Goal: Information Seeking & Learning: Learn about a topic

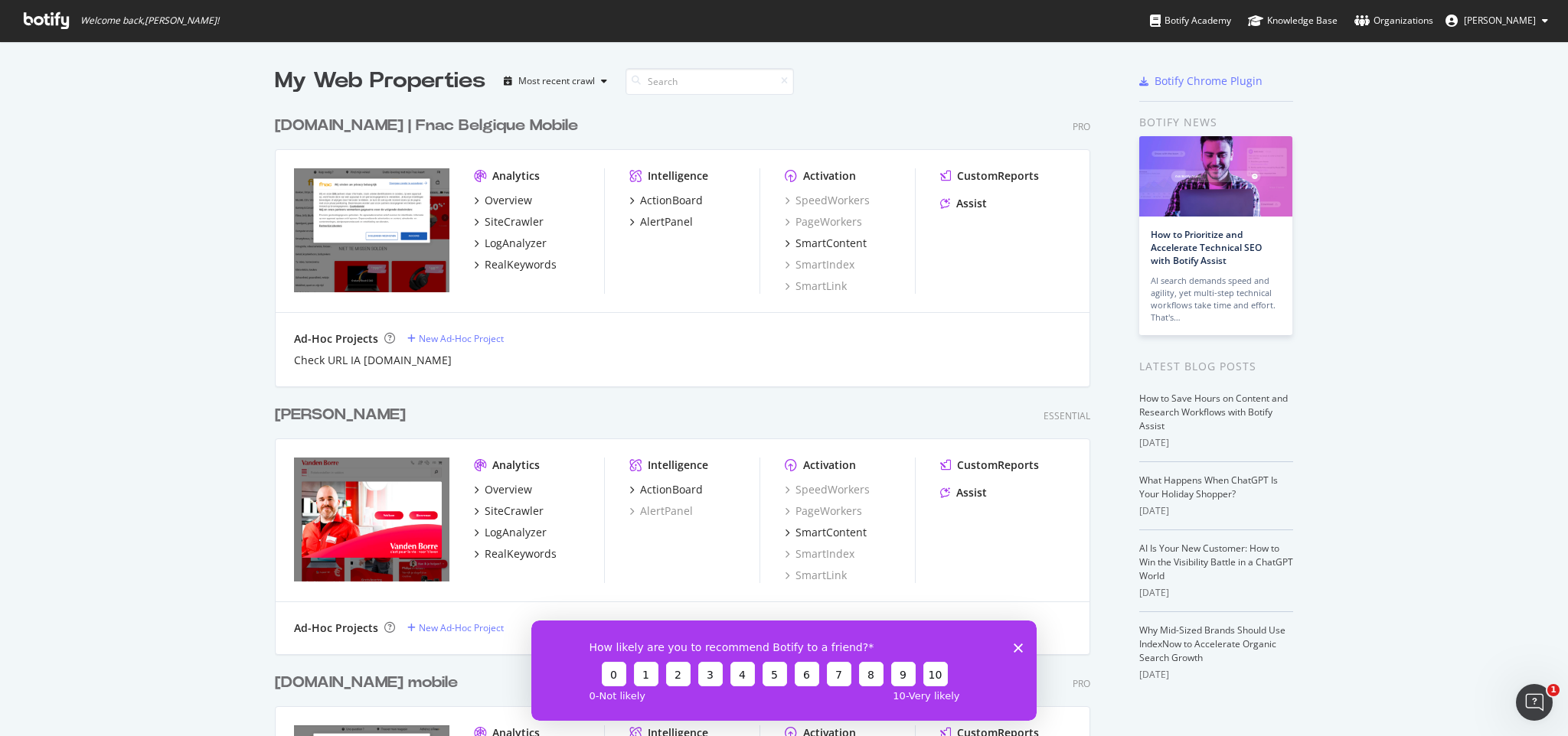
click at [370, 128] on div "[DOMAIN_NAME] | Fnac Belgique Mobile" at bounding box center [426, 126] width 303 height 22
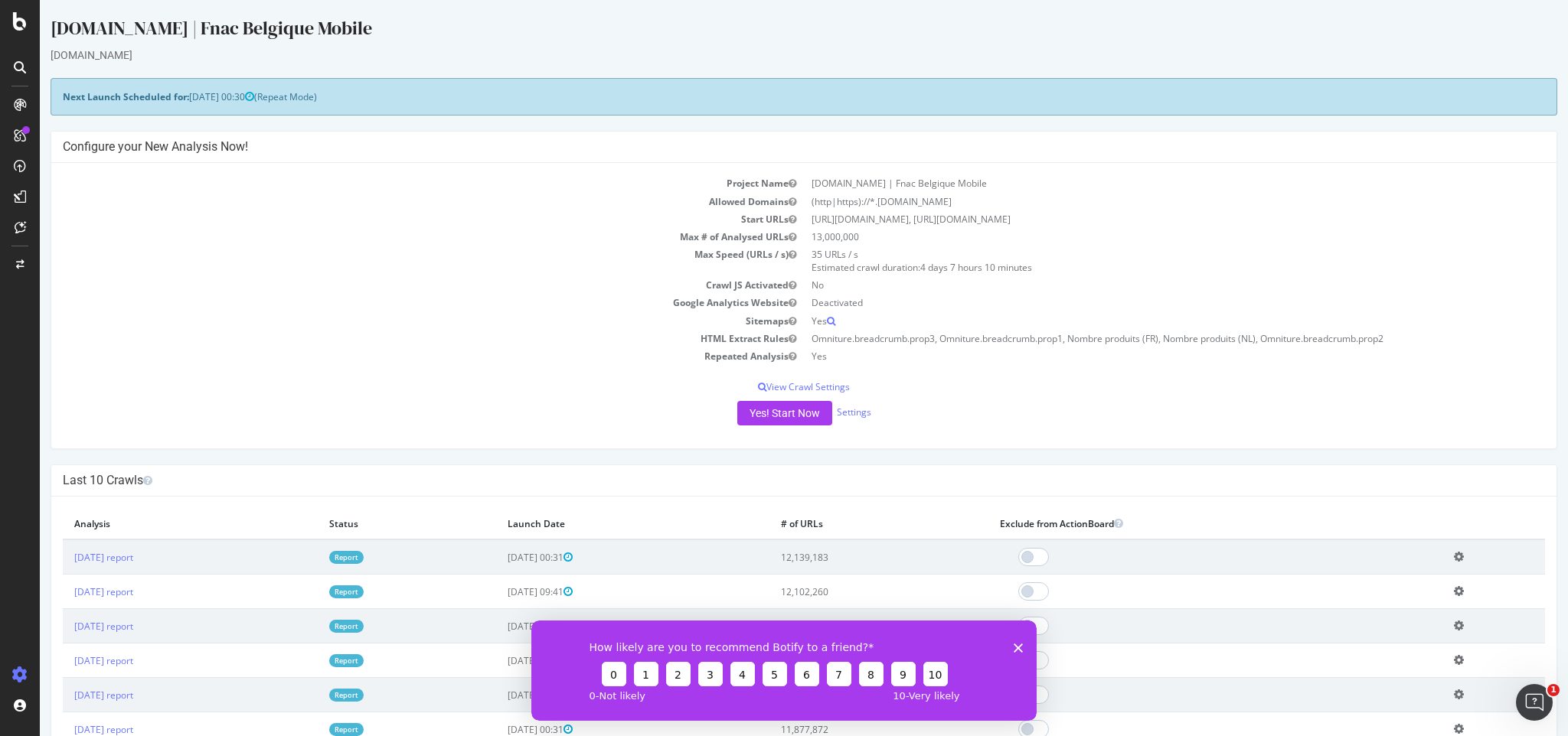
click at [363, 560] on link "Report" at bounding box center [347, 557] width 35 height 13
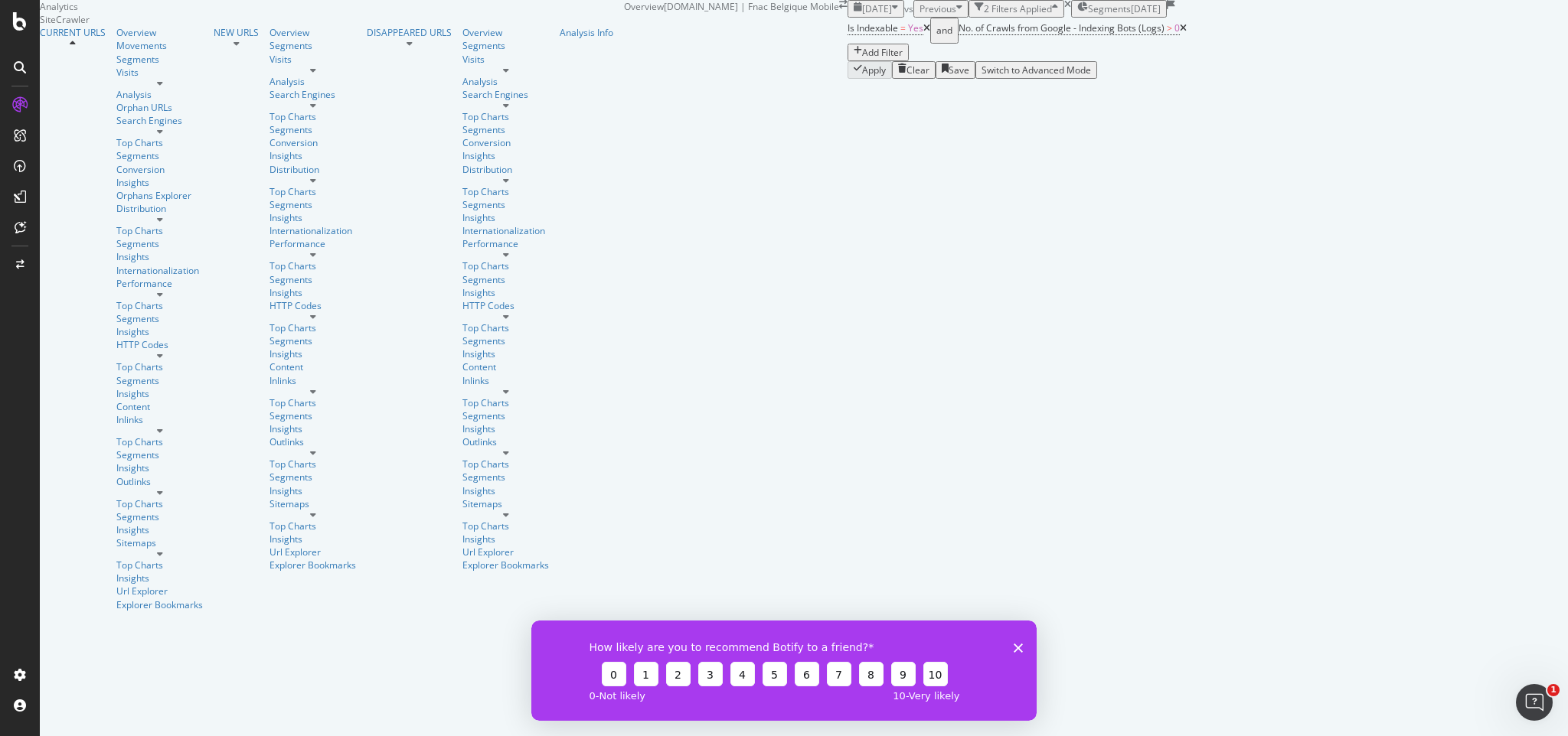
click at [1022, 643] on polygon "Fermer l'enquête" at bounding box center [1018, 647] width 10 height 9
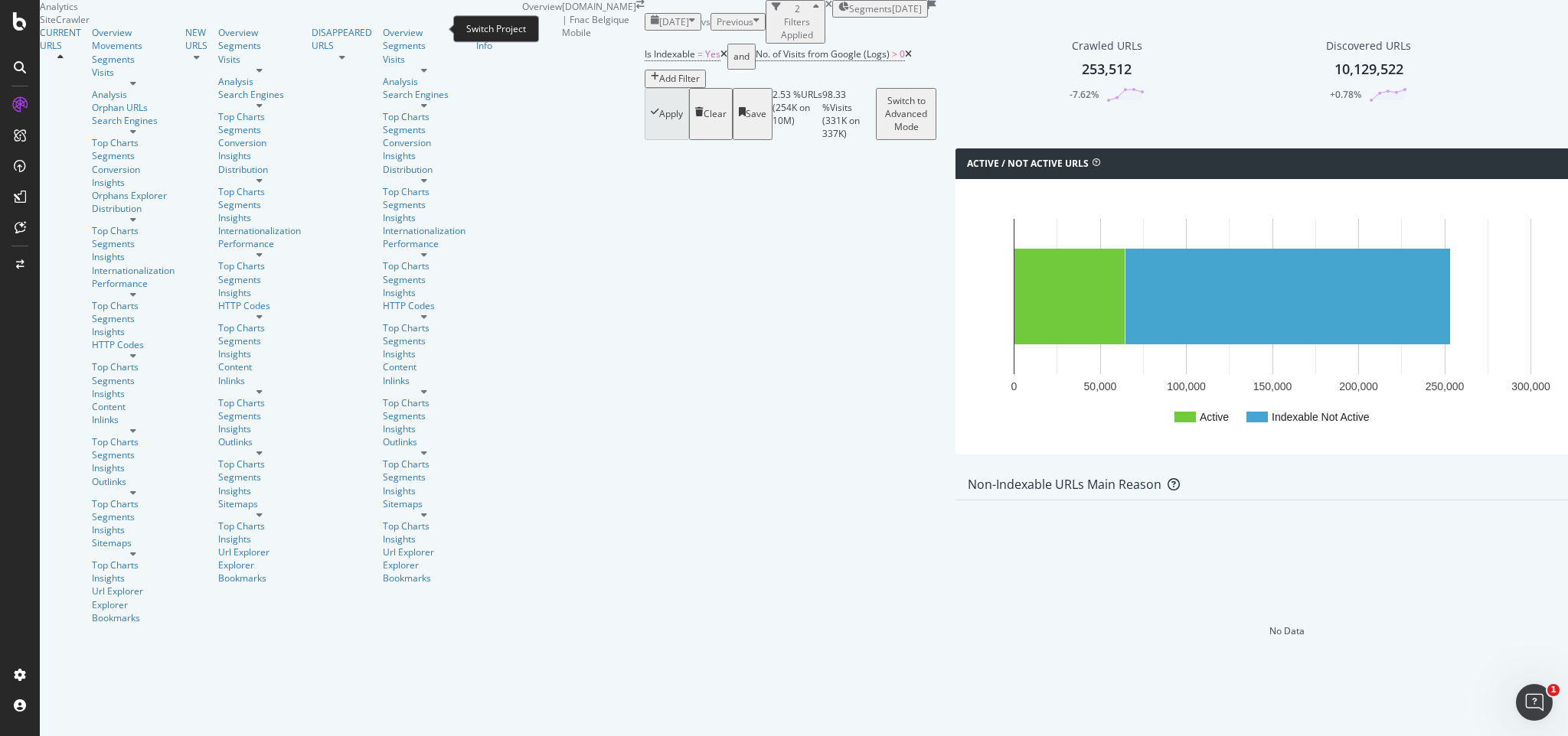
click at [637, 9] on icon "arrow-right-arrow-left" at bounding box center [641, 5] width 9 height 9
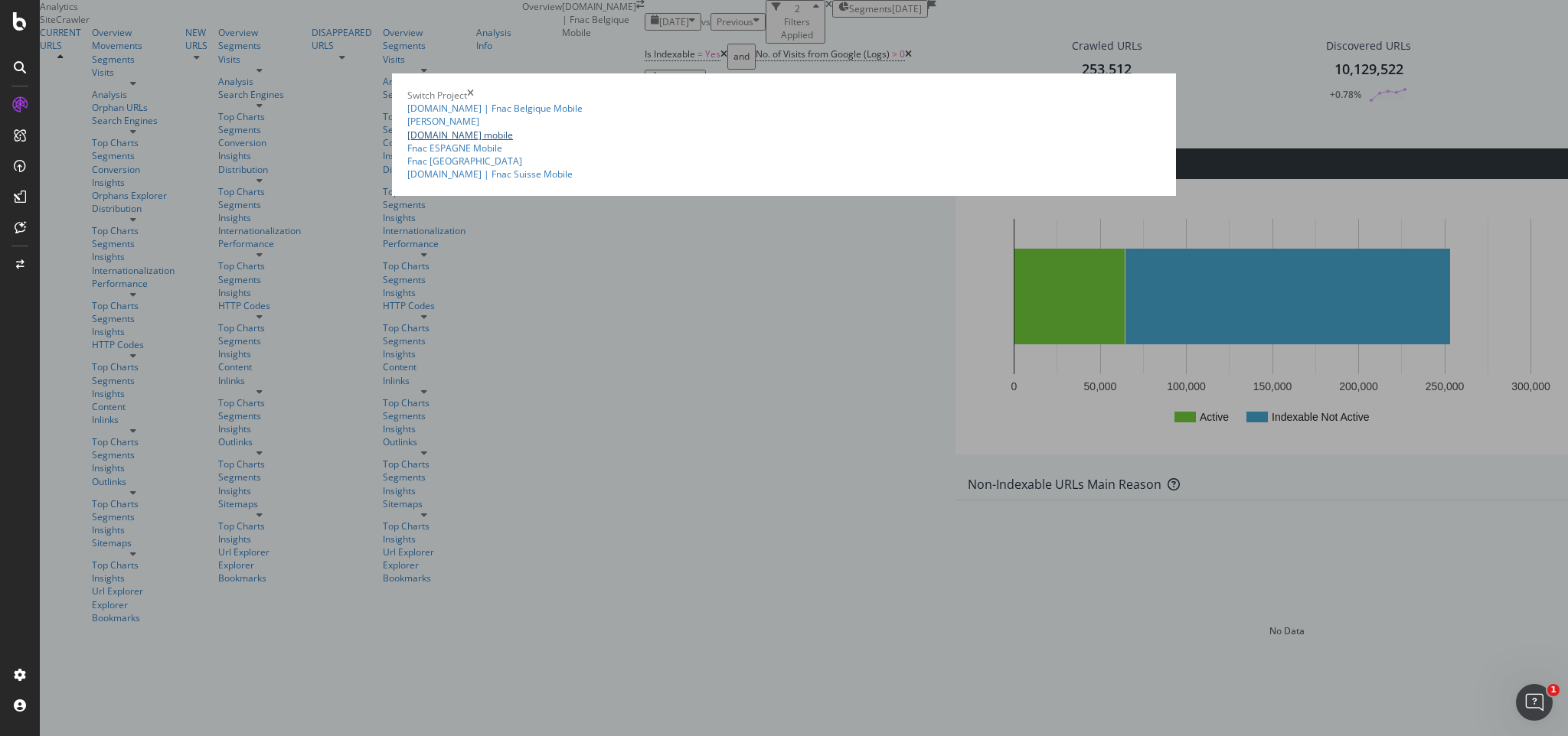
click at [407, 142] on link "[DOMAIN_NAME] mobile" at bounding box center [459, 135] width 105 height 13
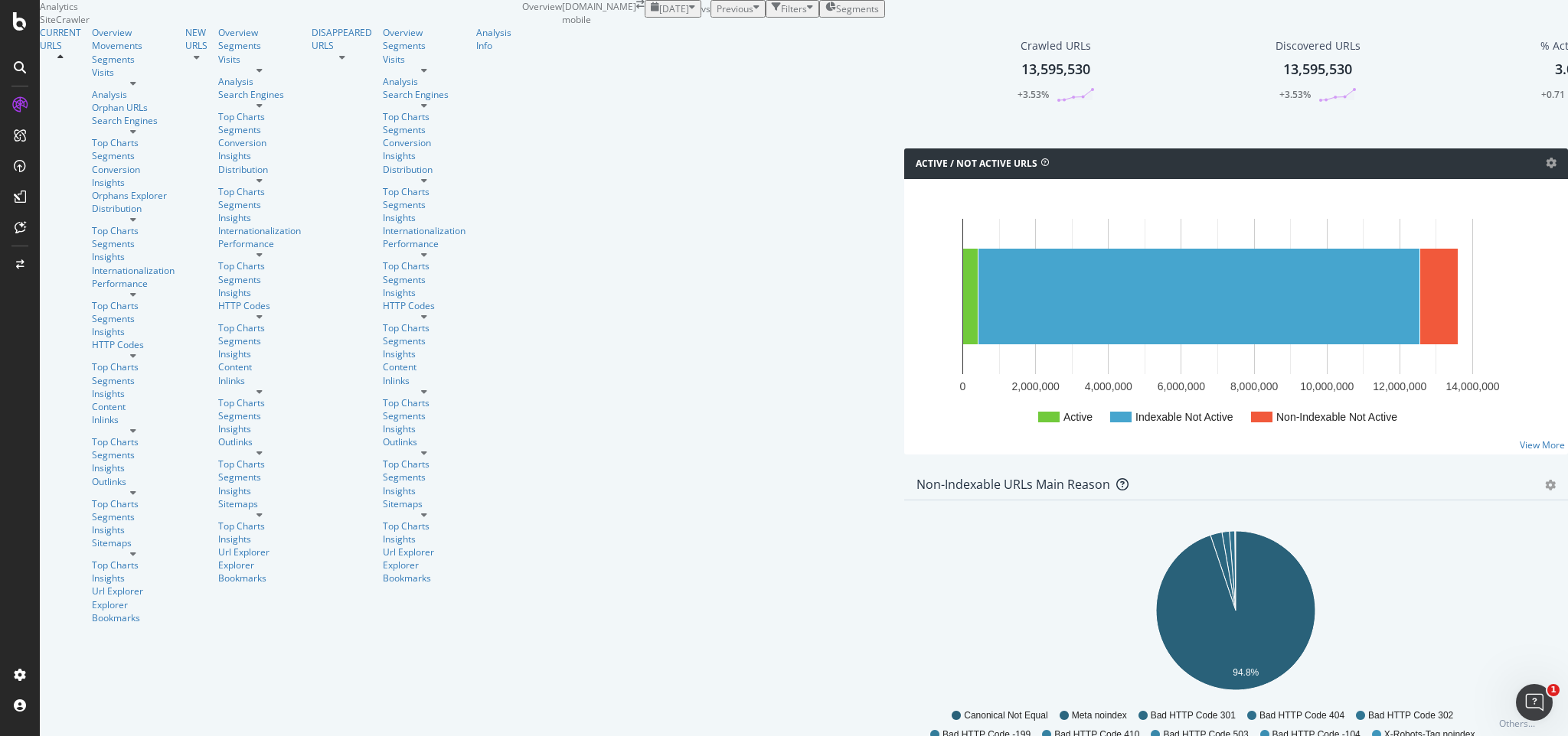
click at [660, 15] on span "[DATE]" at bounding box center [675, 9] width 30 height 13
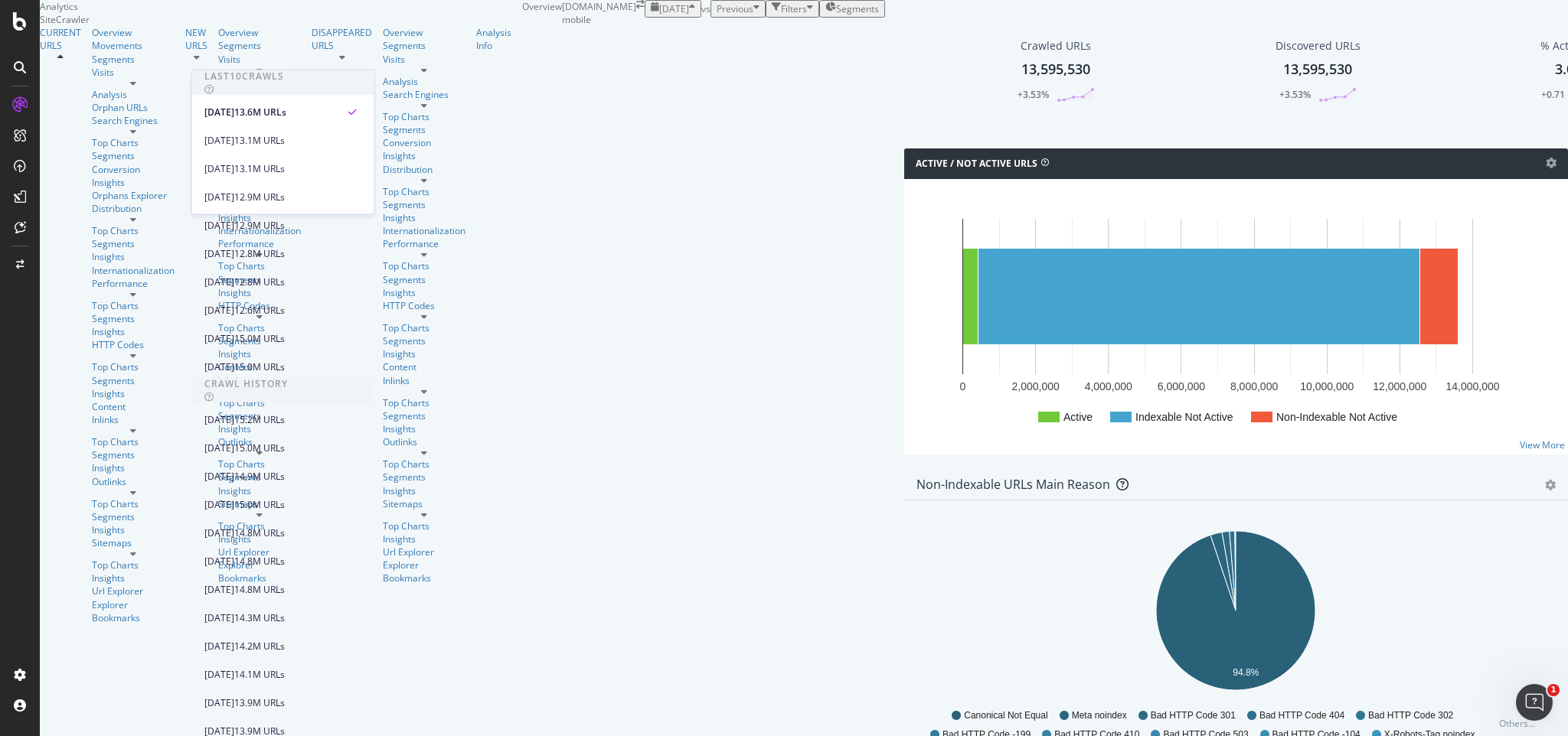
click at [754, 15] on div "button" at bounding box center [757, 9] width 6 height 13
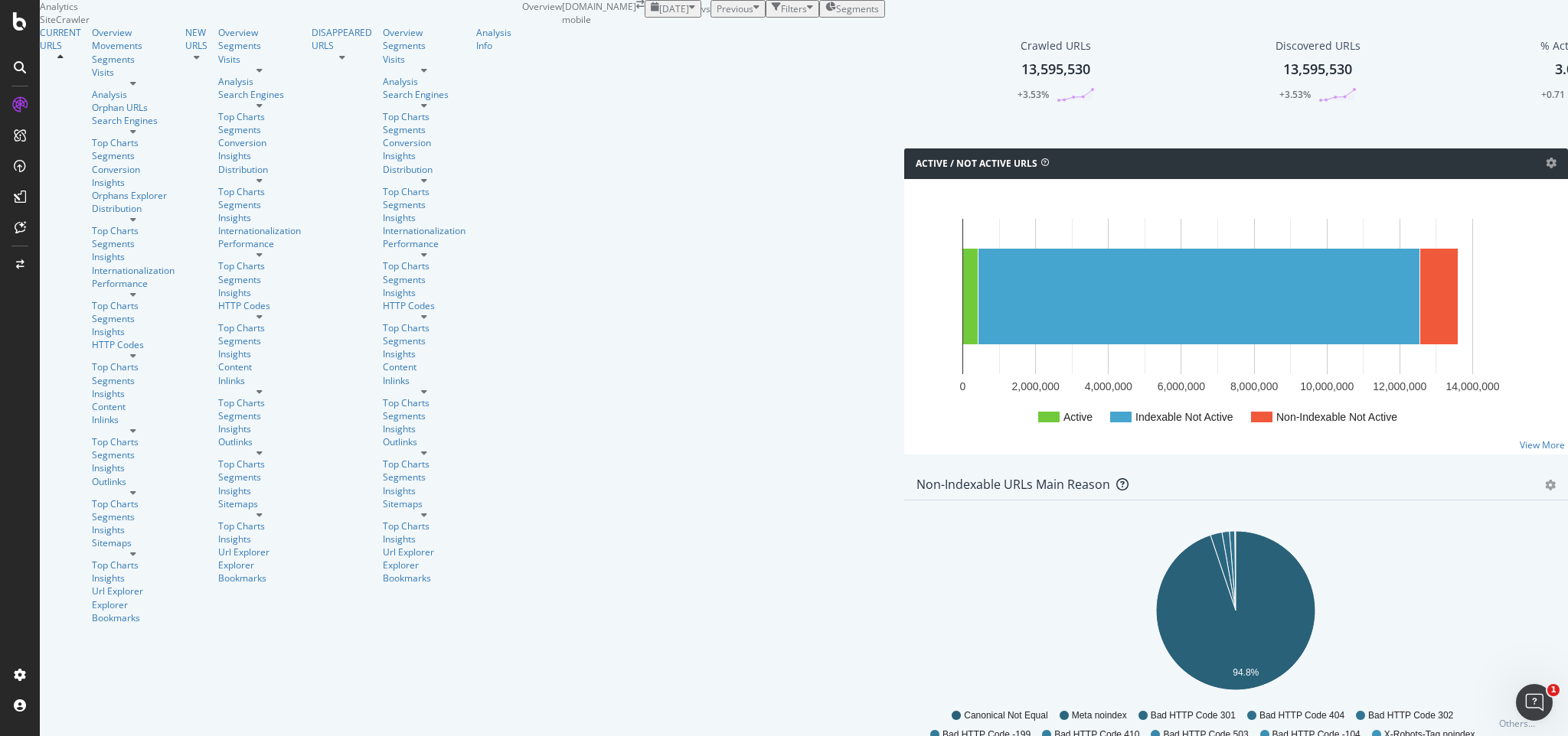
click at [772, 15] on icon "button" at bounding box center [777, 9] width 10 height 13
click at [660, 33] on div "Add Filter" at bounding box center [679, 26] width 40 height 13
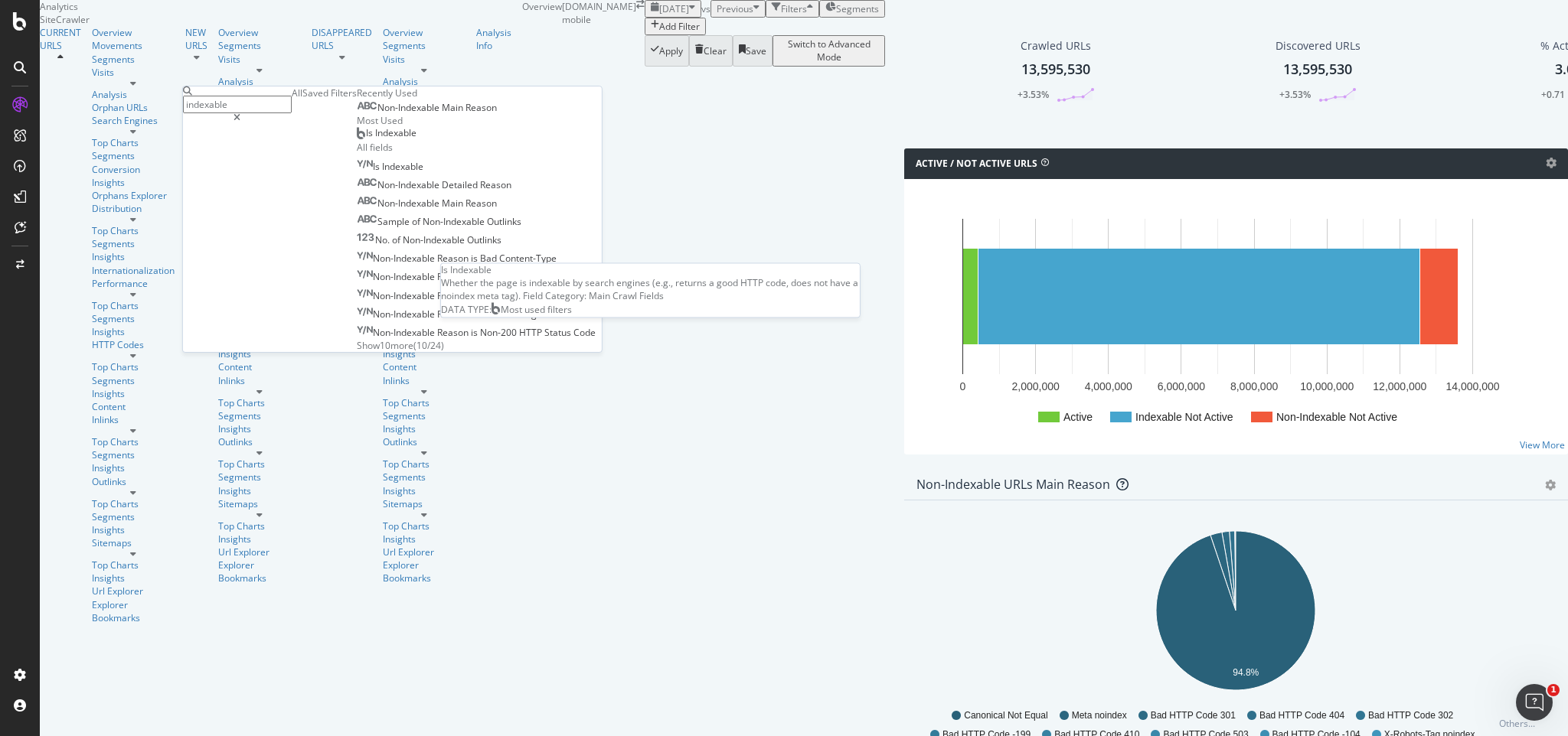
type input "indexable"
click at [366, 139] on span "Is Indexable" at bounding box center [391, 133] width 51 height 13
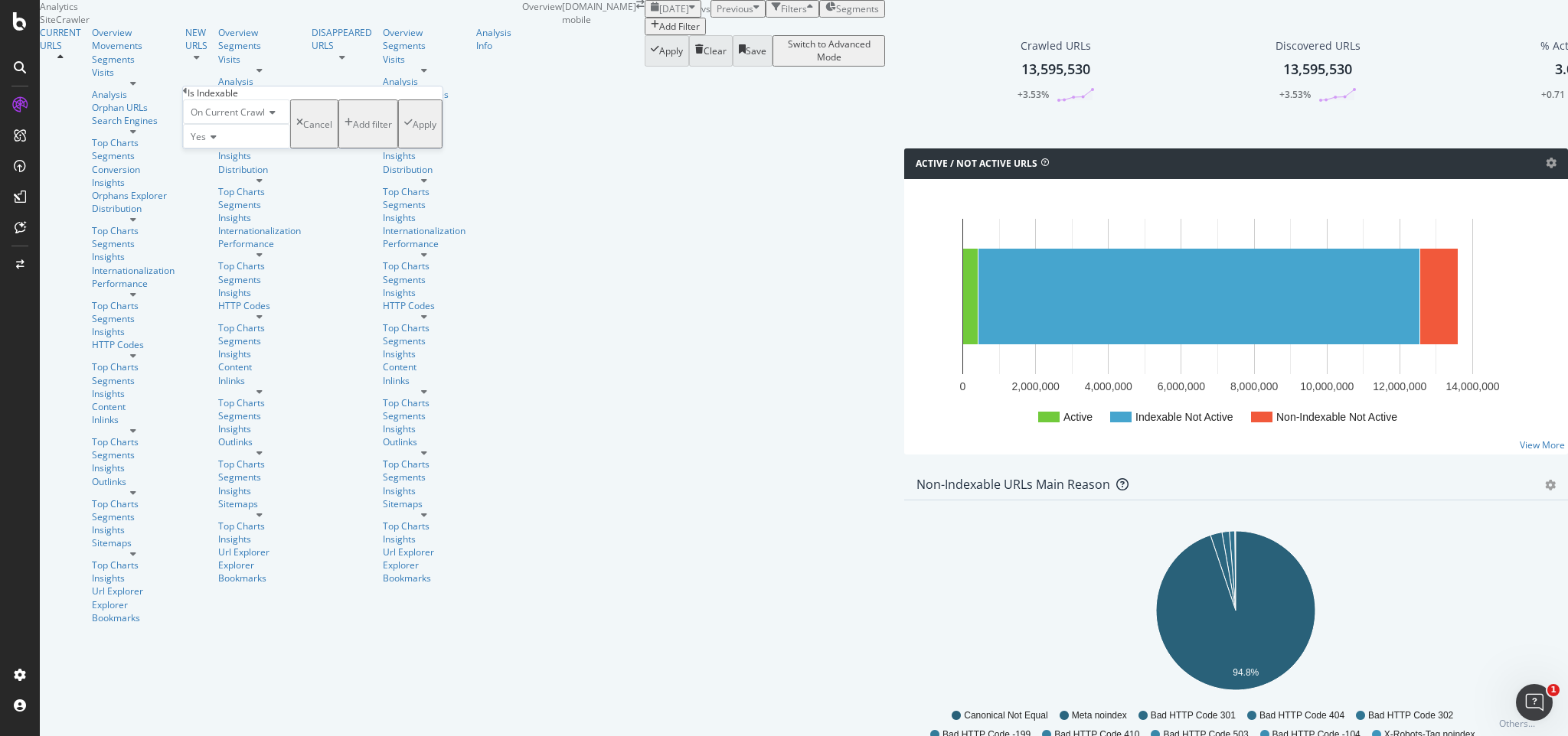
click at [413, 131] on div "Apply" at bounding box center [424, 124] width 24 height 13
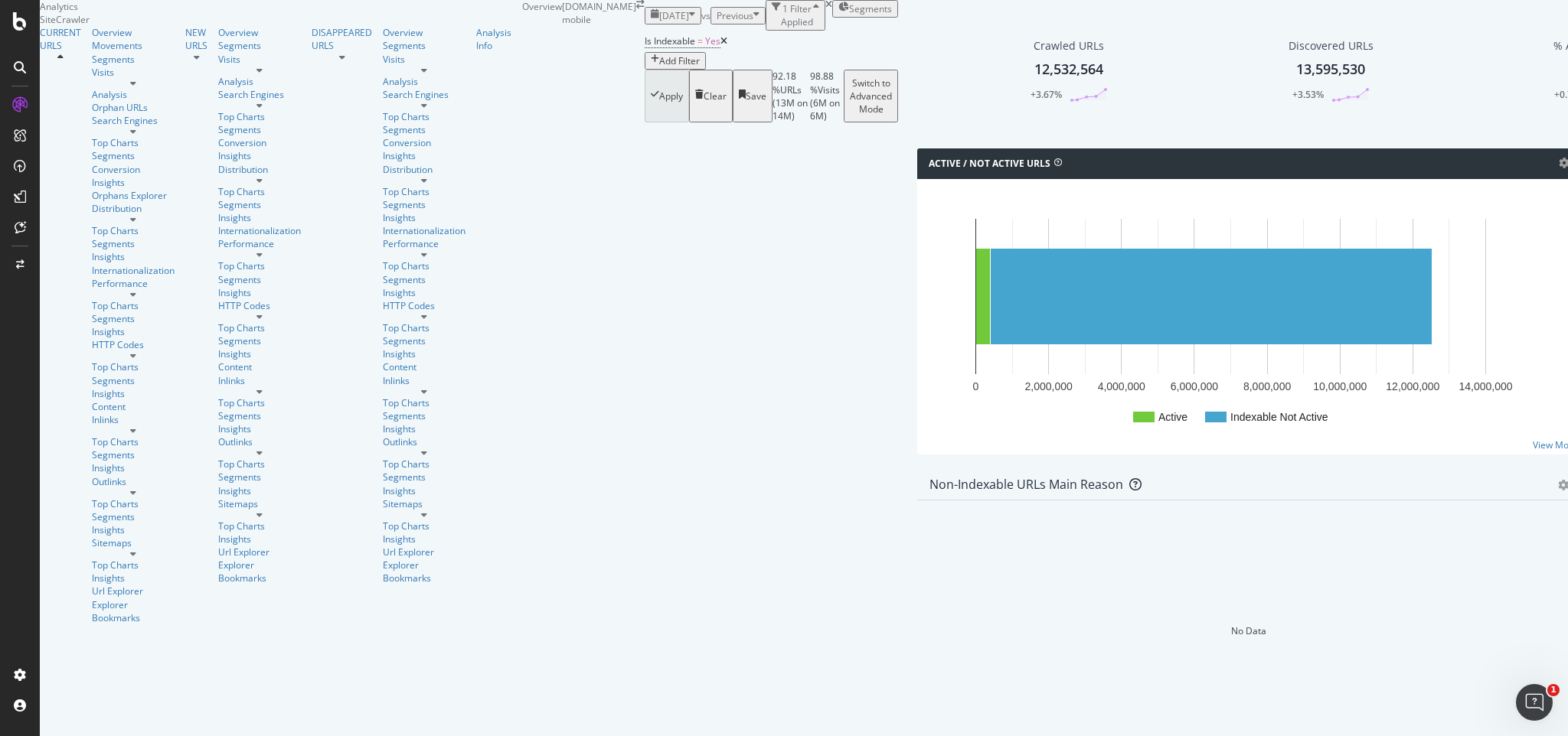
click at [660, 67] on div "Add Filter" at bounding box center [679, 61] width 40 height 13
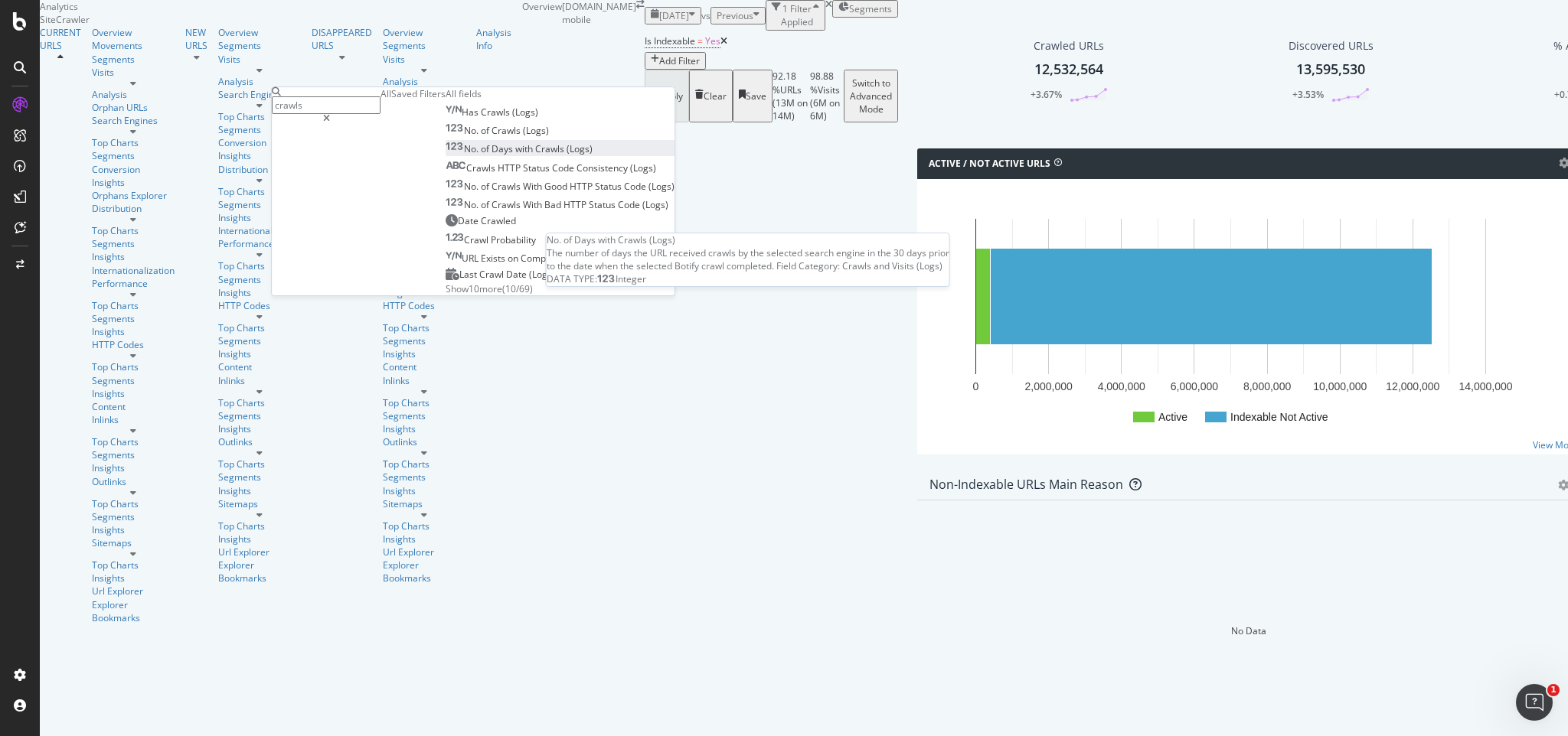
type input "crawls"
click at [535, 155] on span "Crawls" at bounding box center [551, 149] width 32 height 13
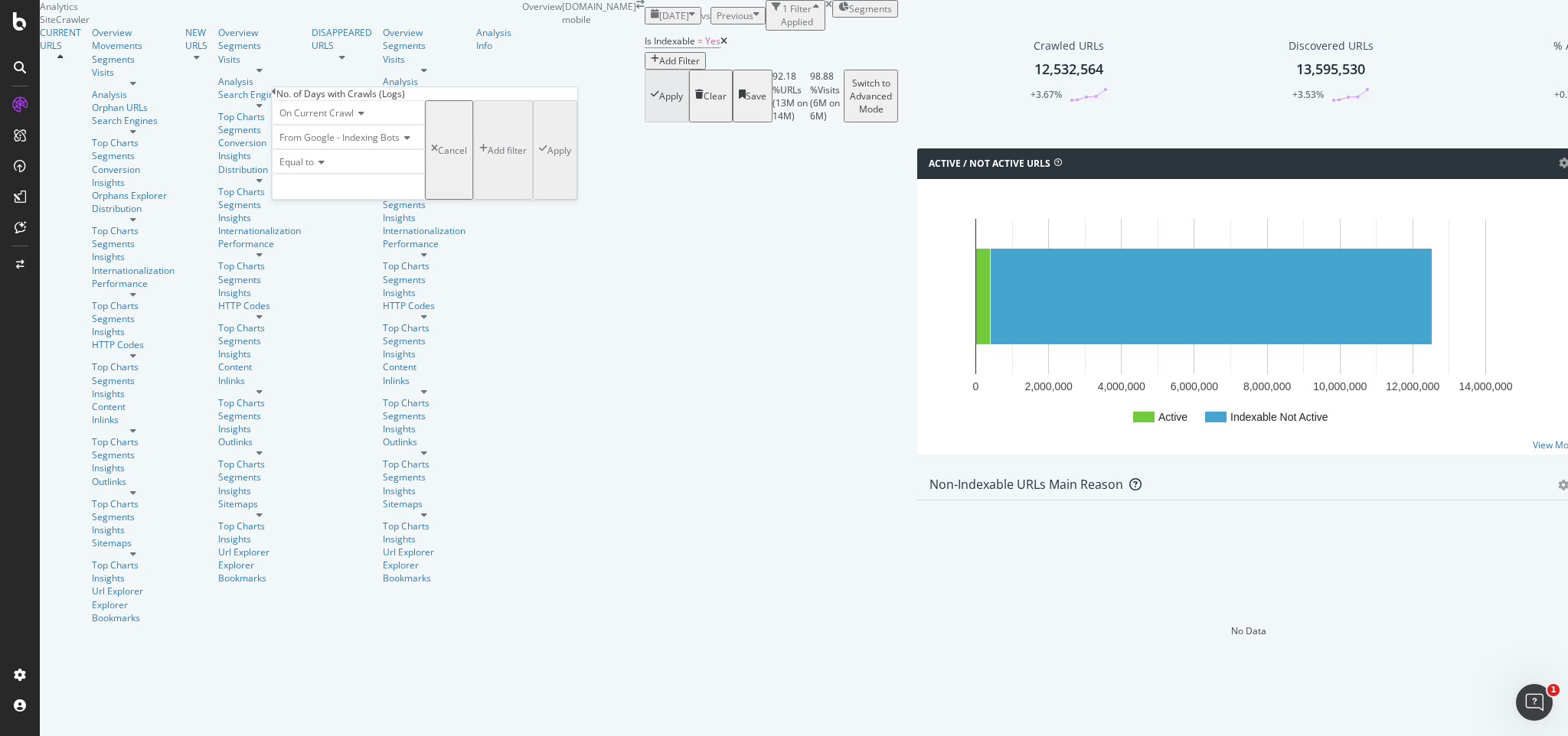
click at [323, 167] on icon at bounding box center [319, 162] width 11 height 9
click at [332, 253] on span "Greater than" at bounding box center [304, 247] width 55 height 13
click at [310, 199] on input "number" at bounding box center [348, 187] width 153 height 26
type input "0"
click at [547, 157] on div "Apply" at bounding box center [559, 150] width 24 height 13
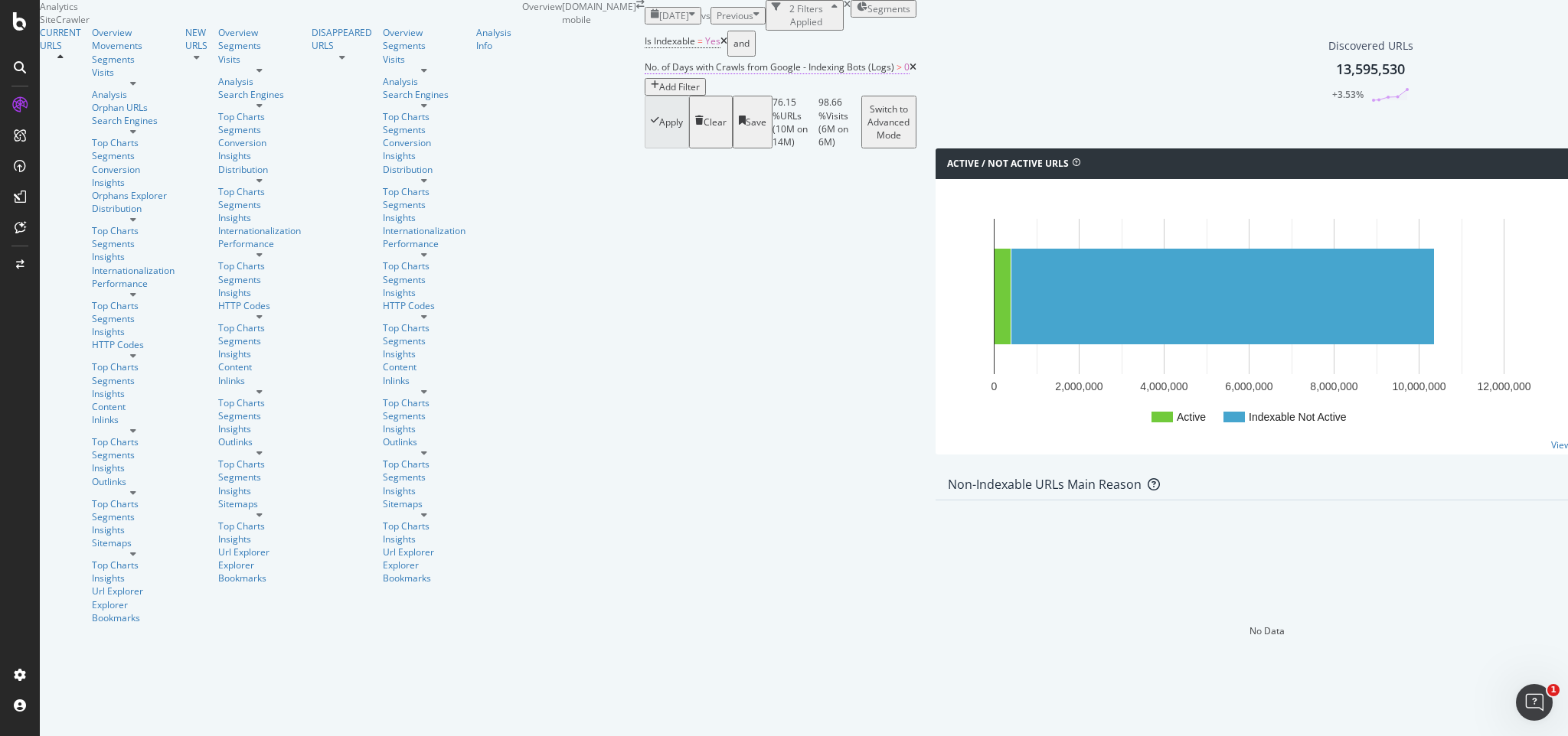
click at [645, 74] on span "No. of Days with Crawls from Google - Indexing Bots (Logs)" at bounding box center [769, 66] width 249 height 13
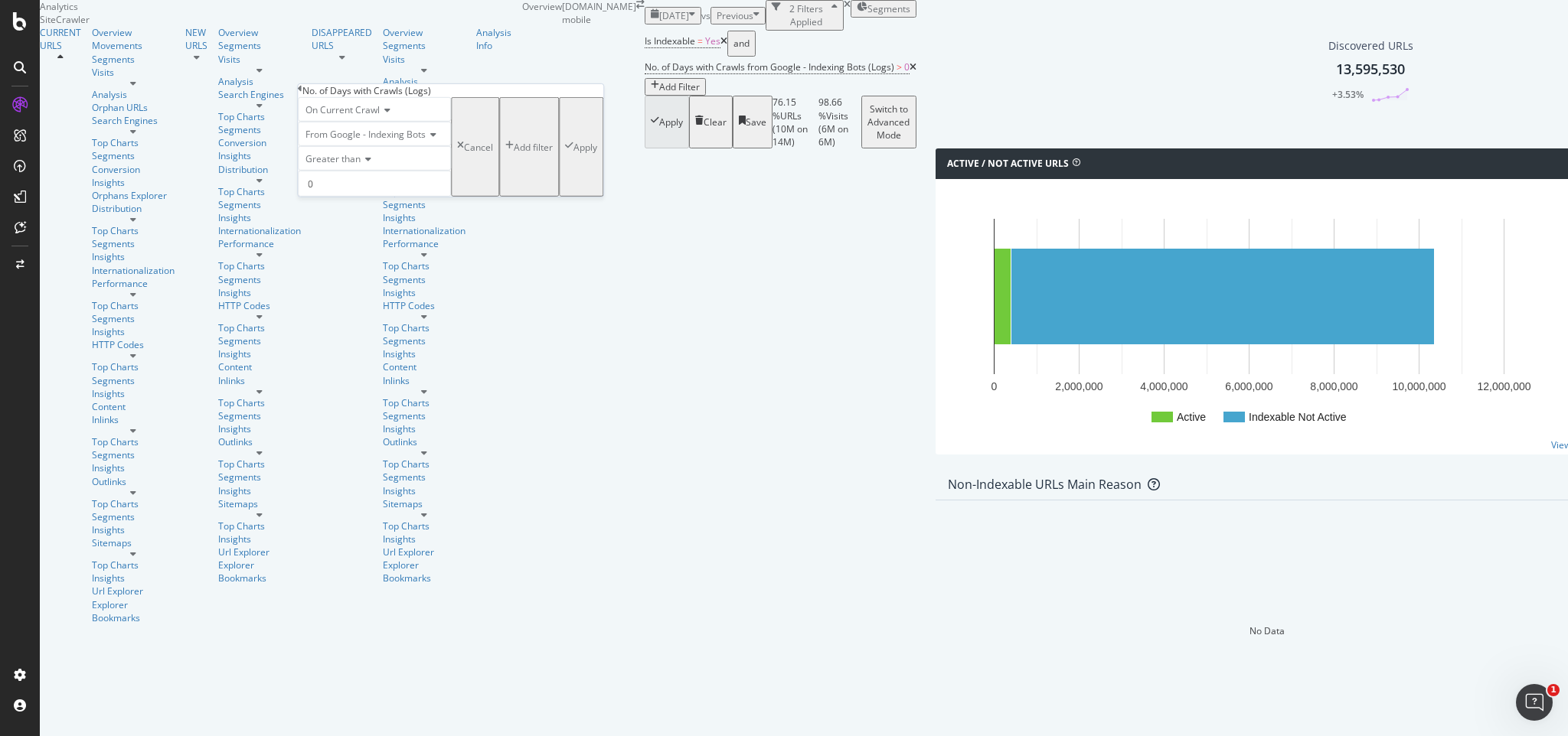
click at [417, 141] on span "From Google - Indexing Bots" at bounding box center [366, 134] width 120 height 13
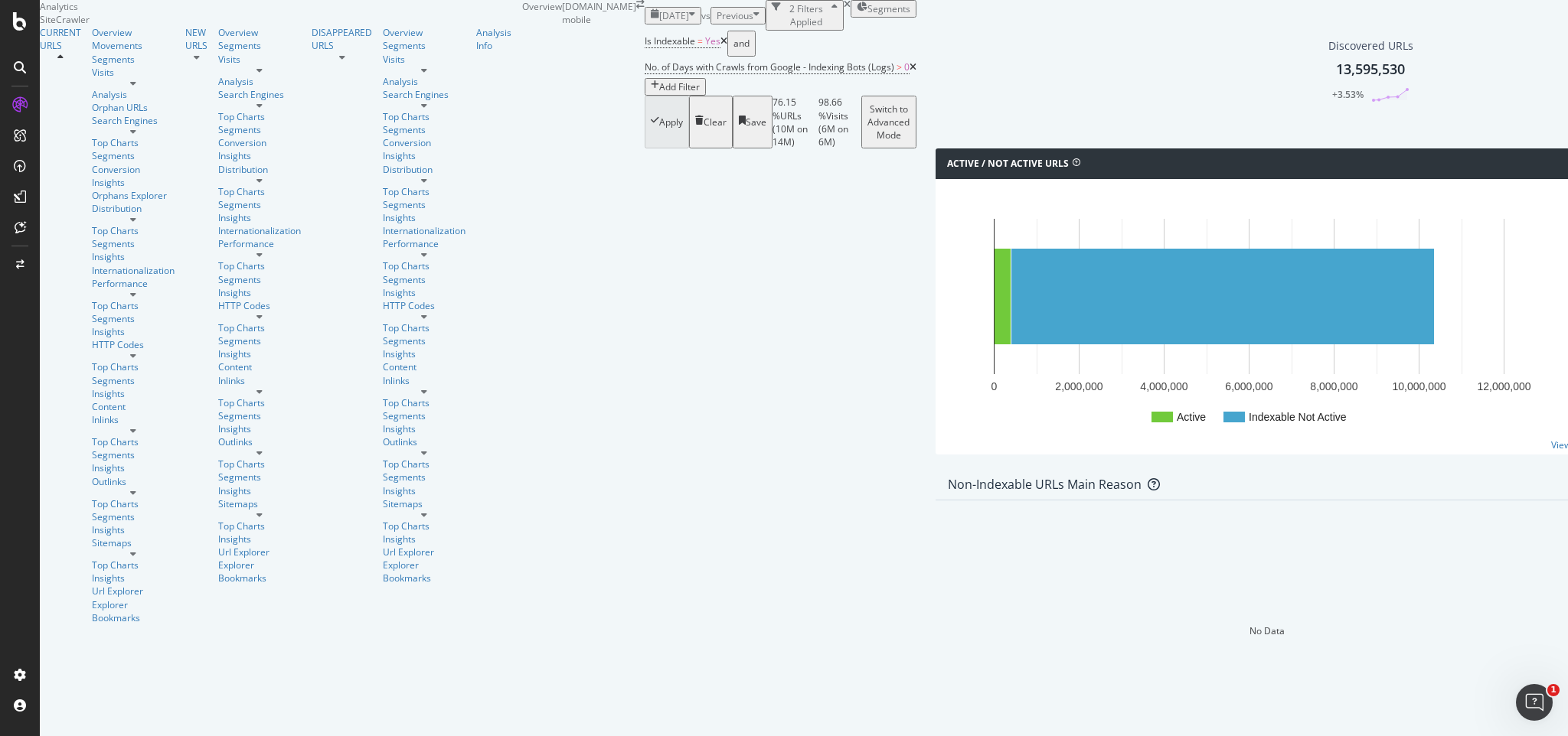
click at [910, 72] on icon at bounding box center [913, 67] width 7 height 9
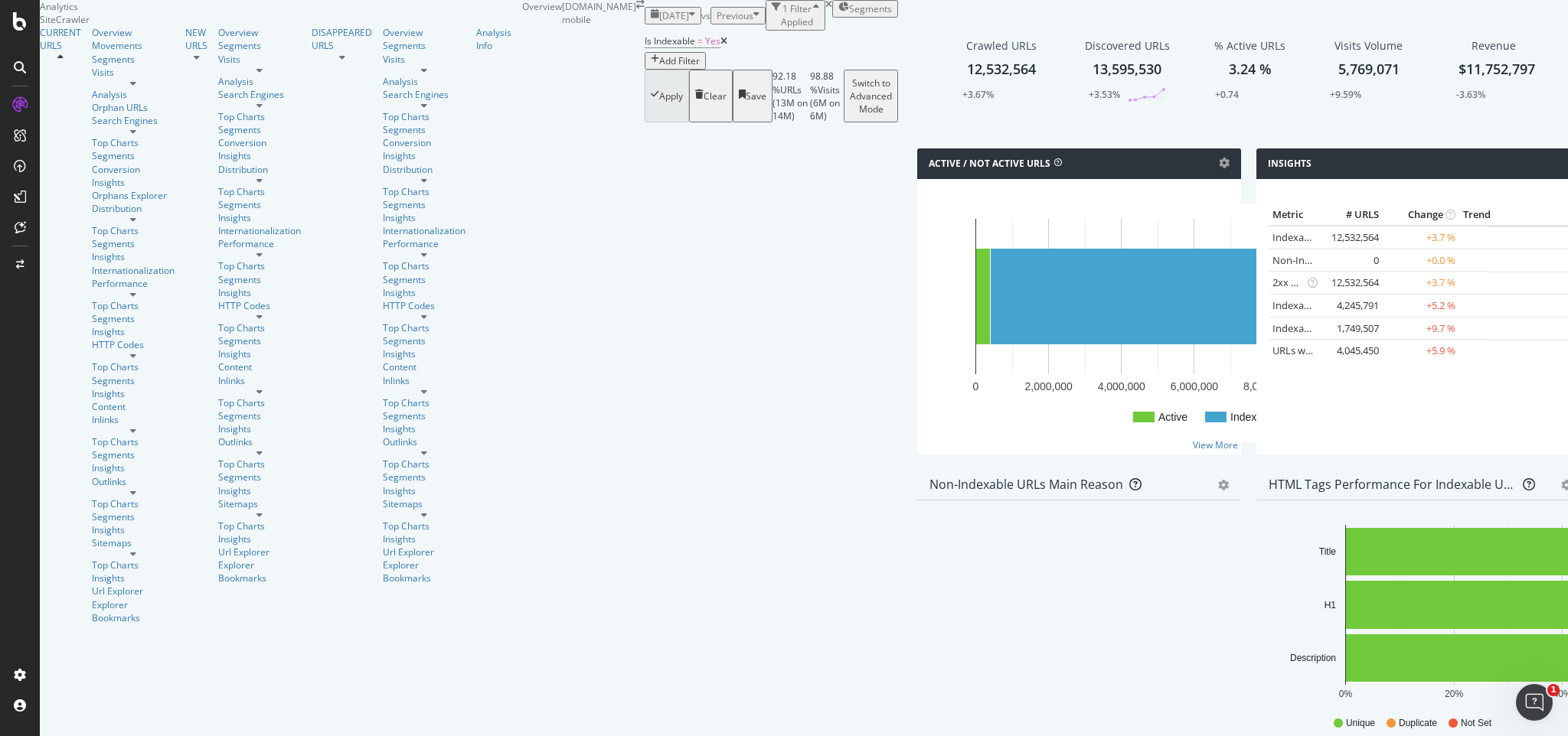
click at [660, 67] on div "Add Filter" at bounding box center [679, 61] width 40 height 13
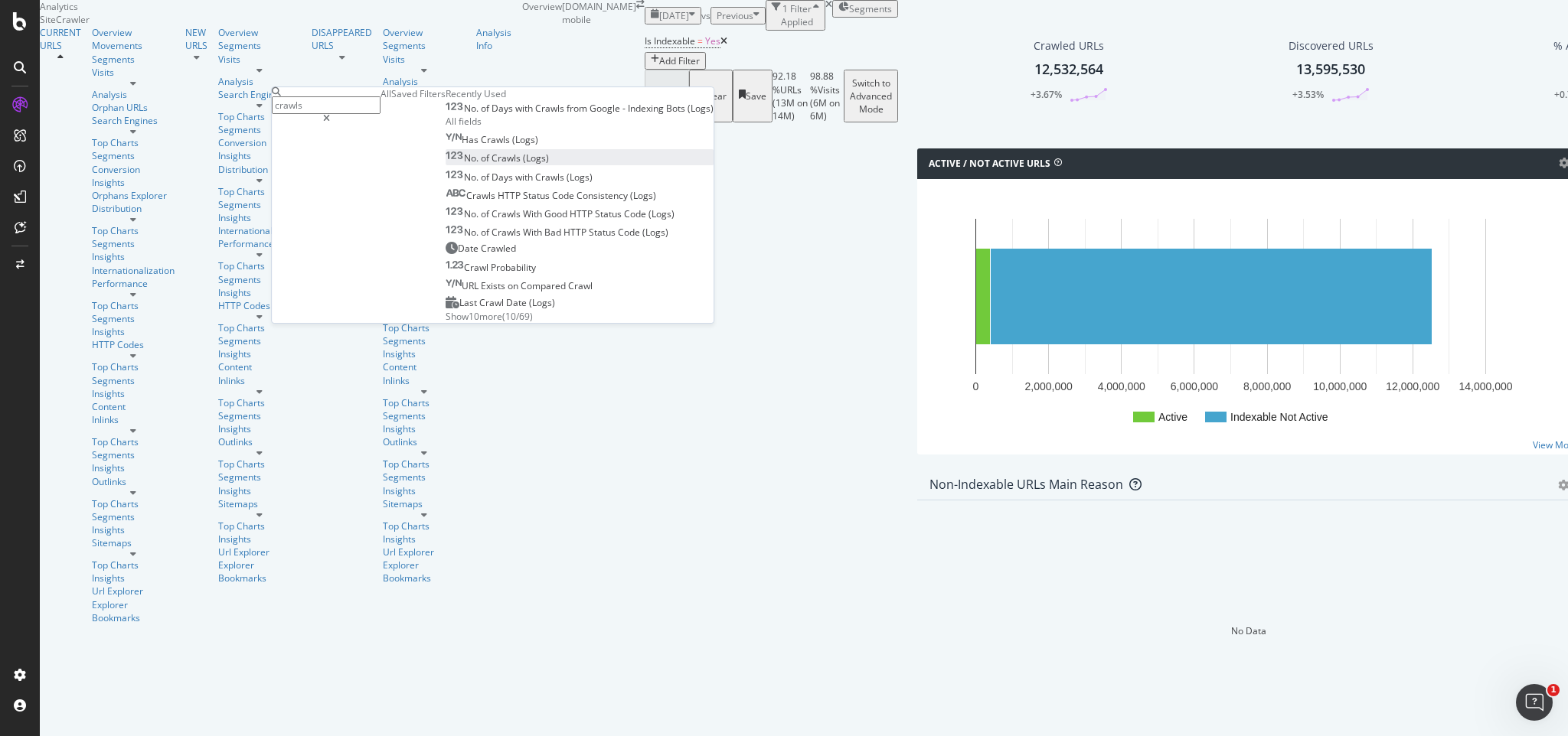
click at [523, 165] on span "(Logs)" at bounding box center [535, 157] width 26 height 13
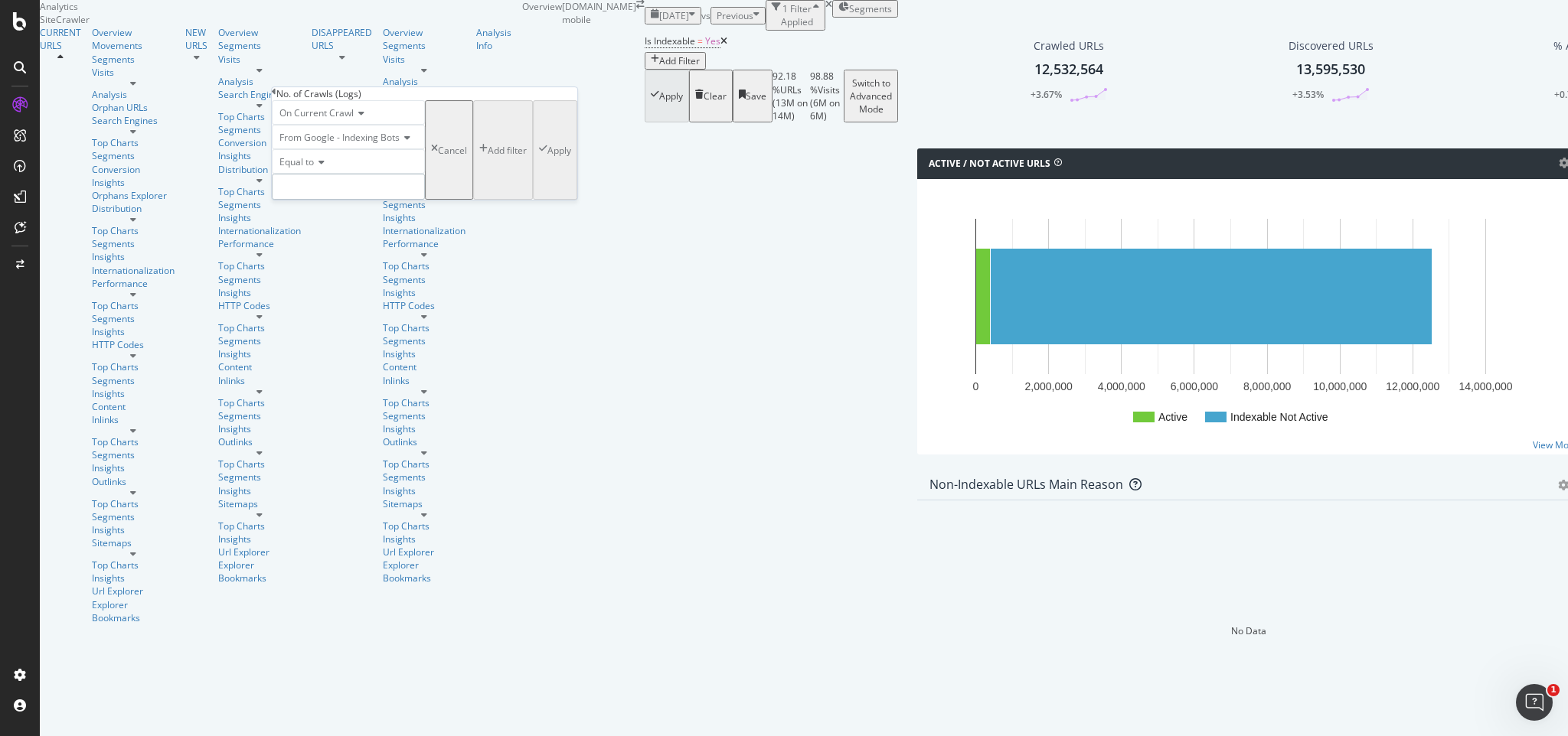
click at [356, 199] on input "number" at bounding box center [348, 187] width 153 height 26
click at [325, 167] on icon at bounding box center [319, 162] width 11 height 9
click at [329, 253] on span "Greater than" at bounding box center [304, 247] width 55 height 13
click at [315, 199] on input "number" at bounding box center [348, 187] width 153 height 26
type input "0"
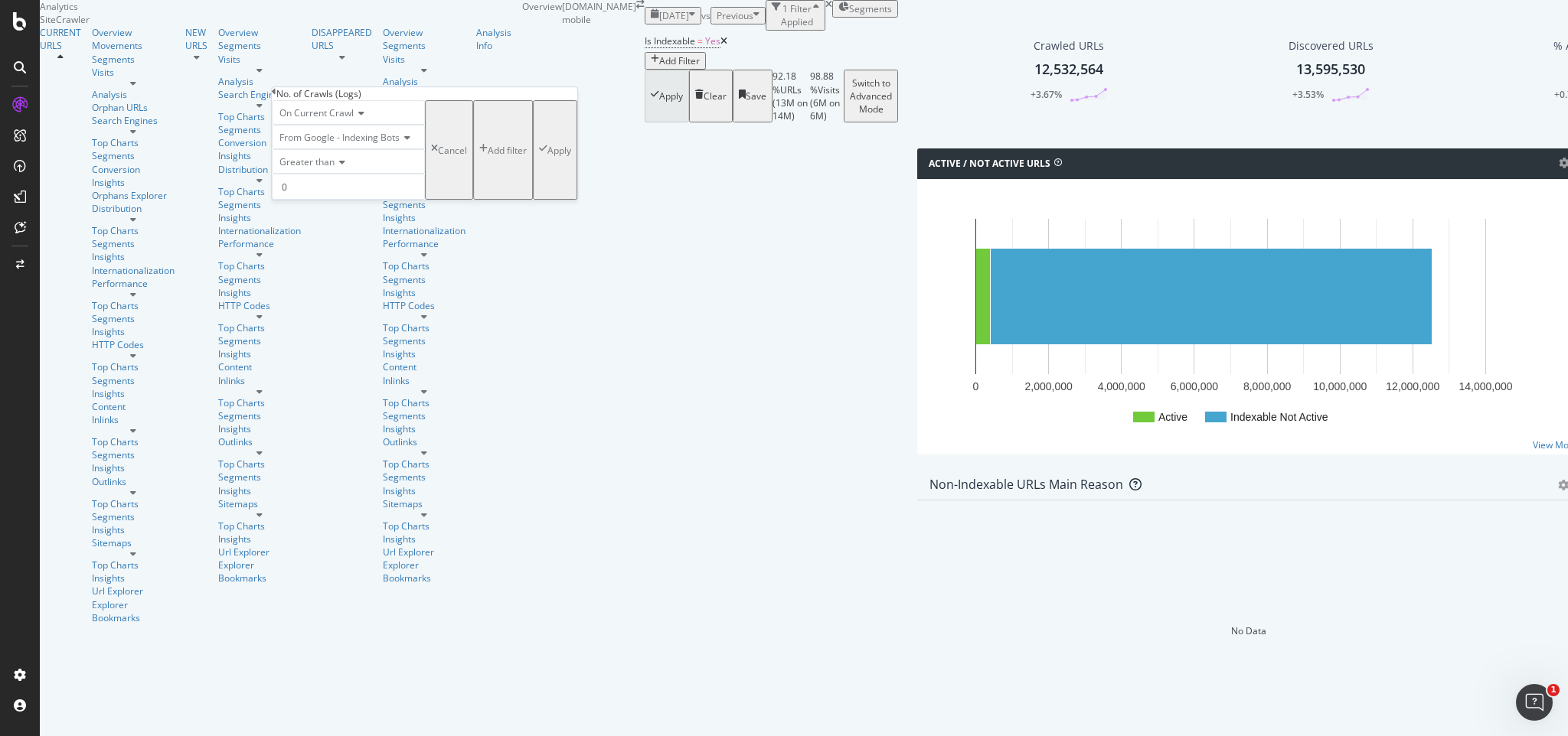
click at [547, 157] on div "Apply" at bounding box center [559, 150] width 24 height 13
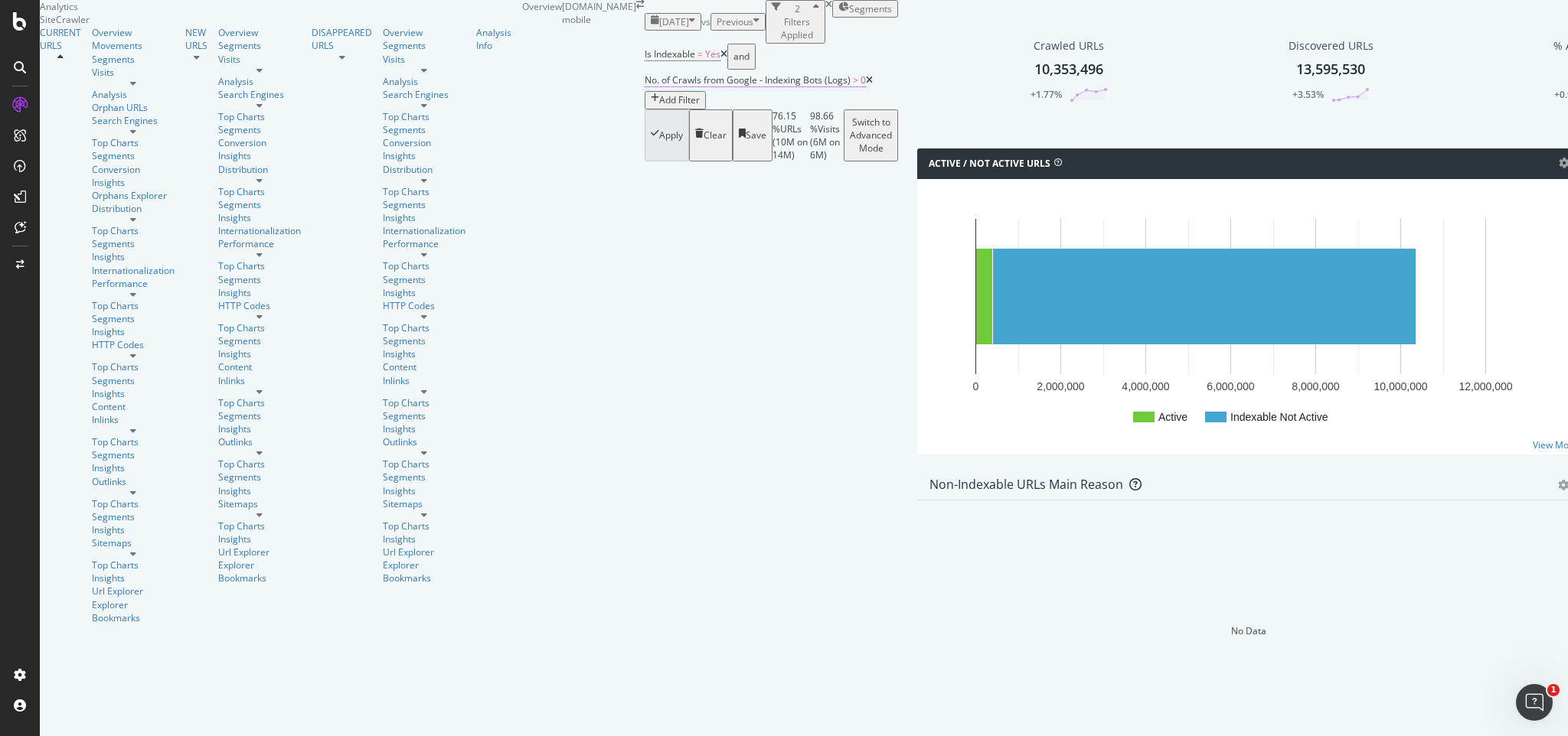
click at [645, 86] on span "No. of Crawls from Google - Indexing Bots (Logs)" at bounding box center [748, 80] width 206 height 13
click at [645, 108] on div "Is Indexable = Yes and No. of Crawls from Google - Indexing Bots (Logs) > 0 Add…" at bounding box center [771, 76] width 253 height 65
click at [866, 85] on icon at bounding box center [870, 81] width 7 height 9
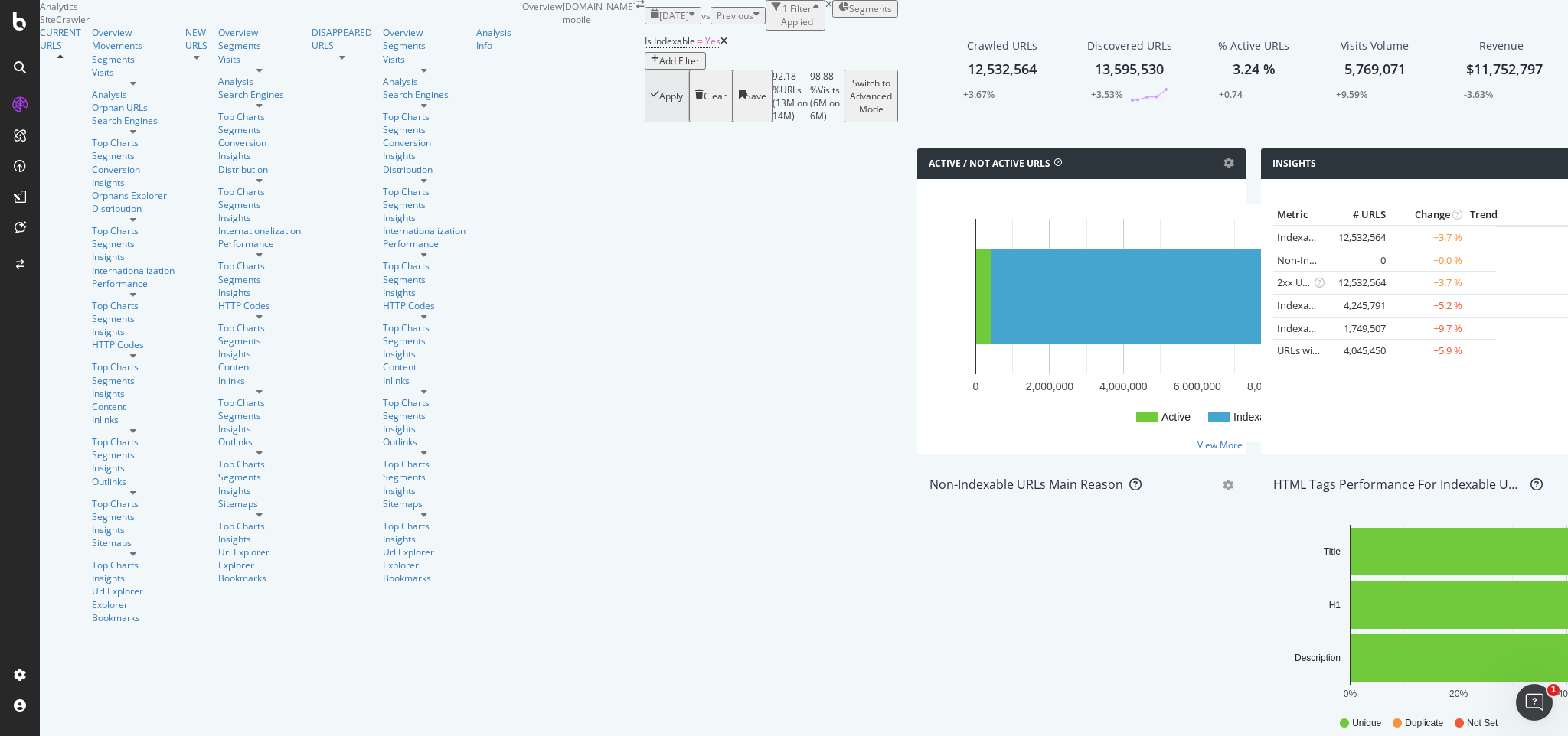
click at [660, 67] on div "Add Filter" at bounding box center [679, 61] width 40 height 13
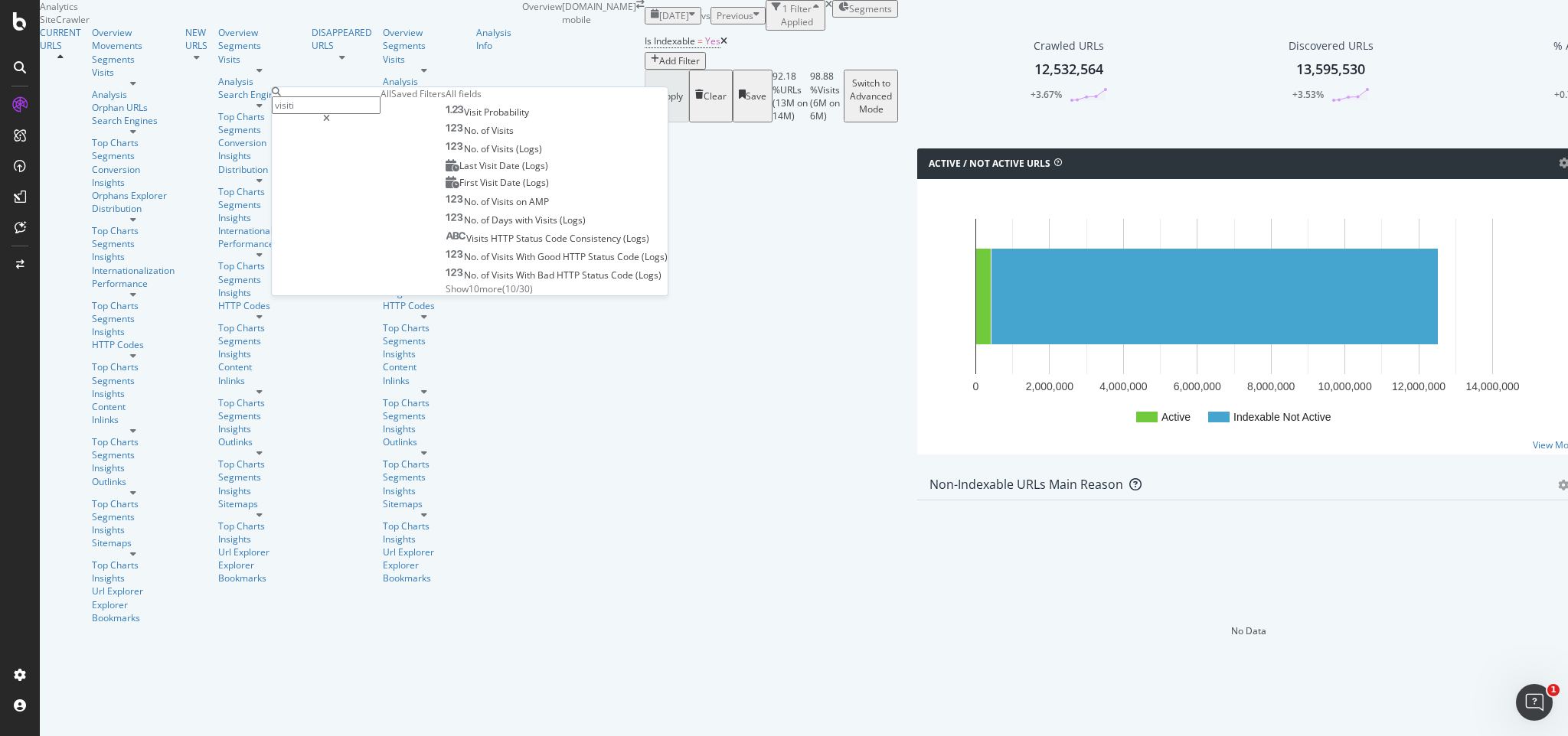
type input "visiti"
click at [446, 155] on div "No. of Visits (Logs)" at bounding box center [494, 149] width 97 height 13
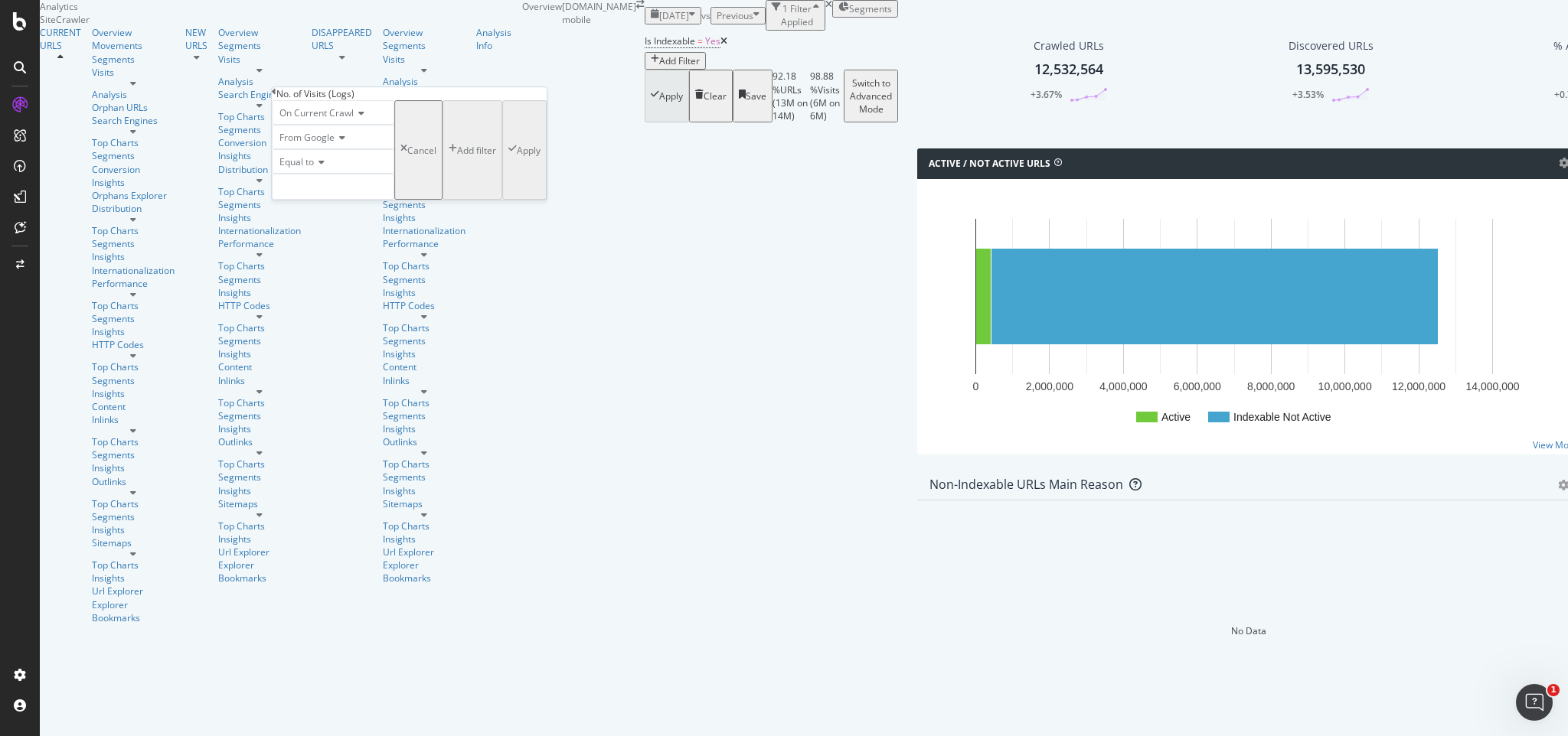
click at [310, 169] on span "Equal to" at bounding box center [297, 161] width 35 height 13
click at [314, 253] on span "Greater than" at bounding box center [304, 247] width 55 height 13
click at [305, 199] on input "number" at bounding box center [333, 187] width 123 height 26
type input "0"
click at [517, 157] on div "Apply" at bounding box center [529, 150] width 24 height 13
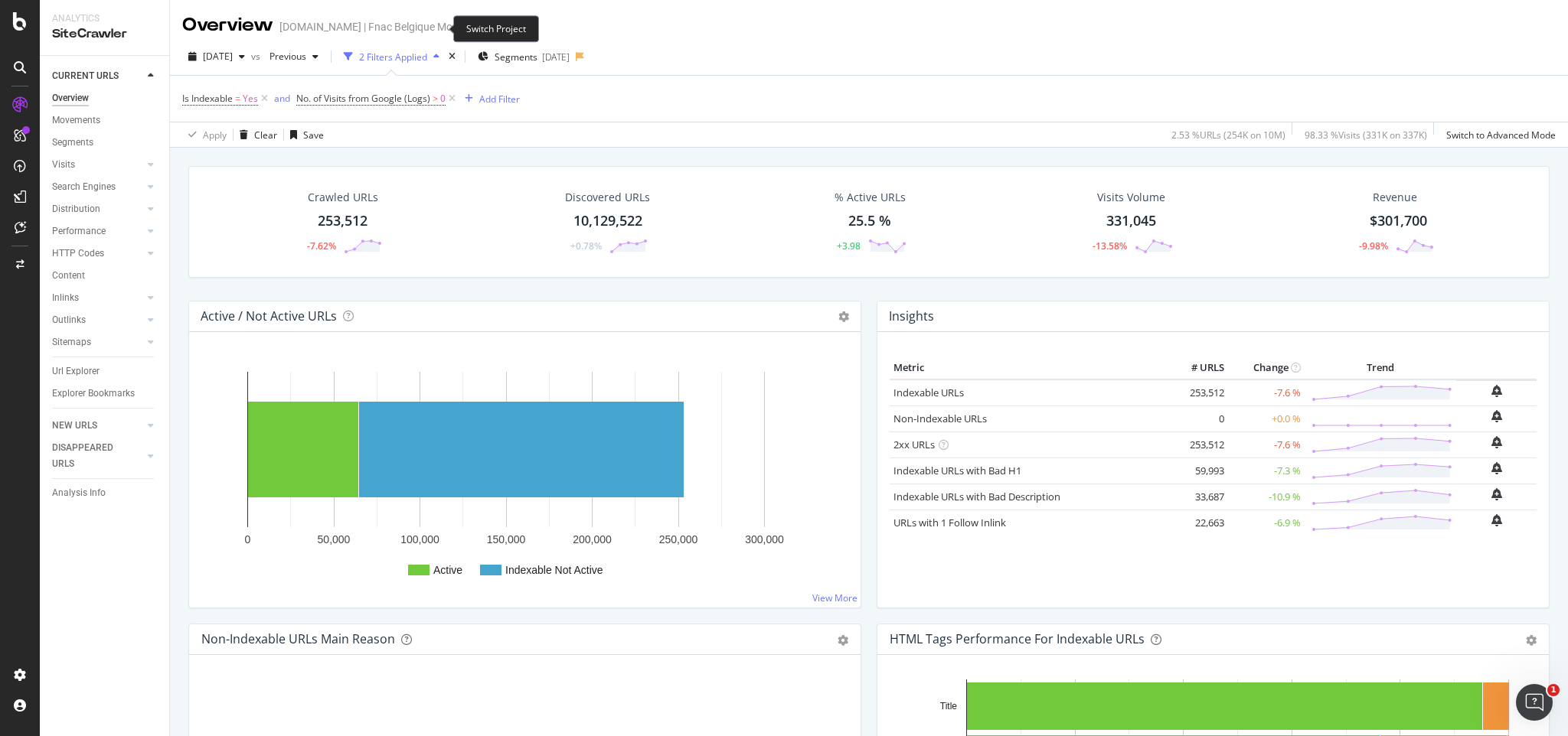
click at [475, 29] on icon "arrow-right-arrow-left" at bounding box center [480, 27] width 10 height 11
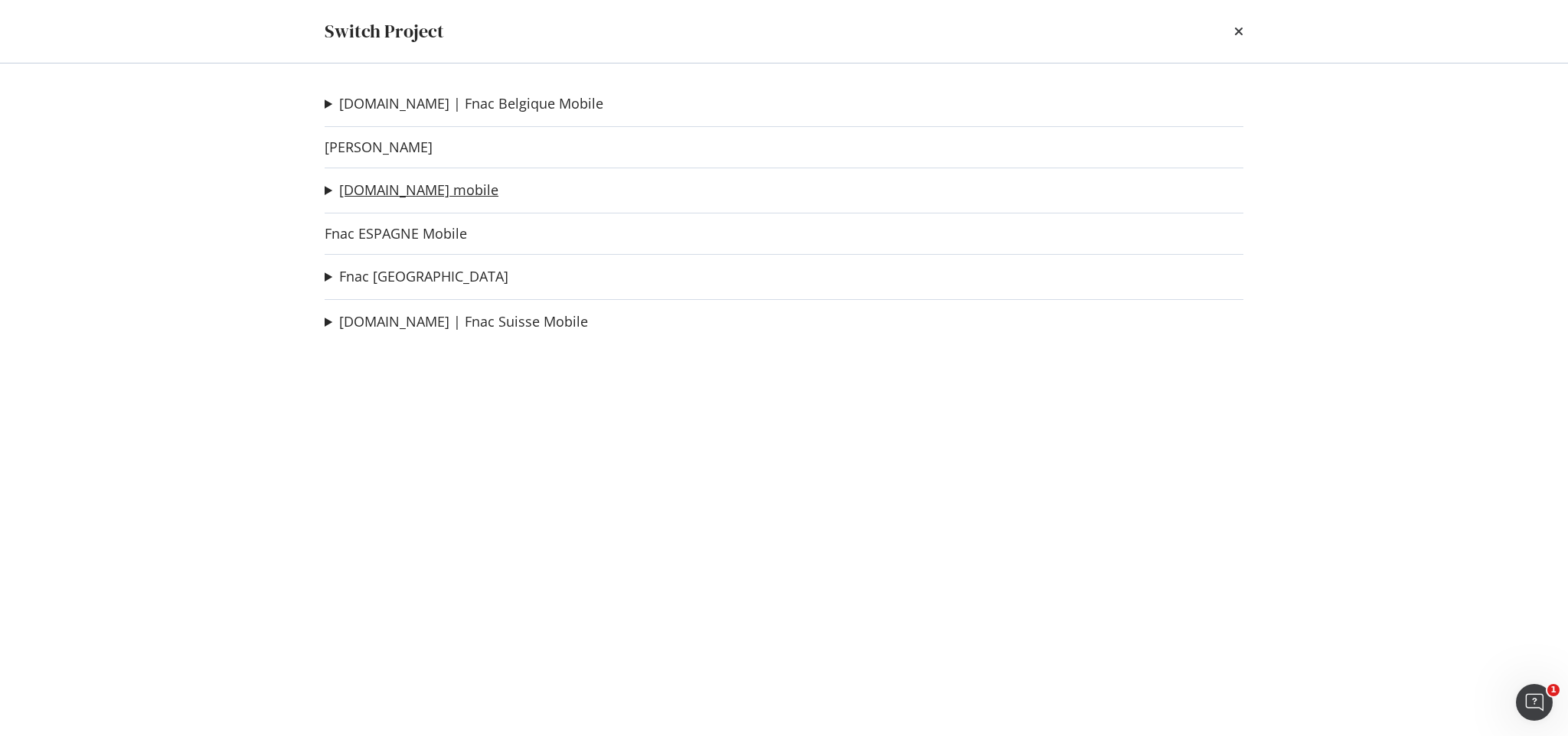
click at [363, 197] on link "[DOMAIN_NAME] mobile" at bounding box center [418, 190] width 159 height 16
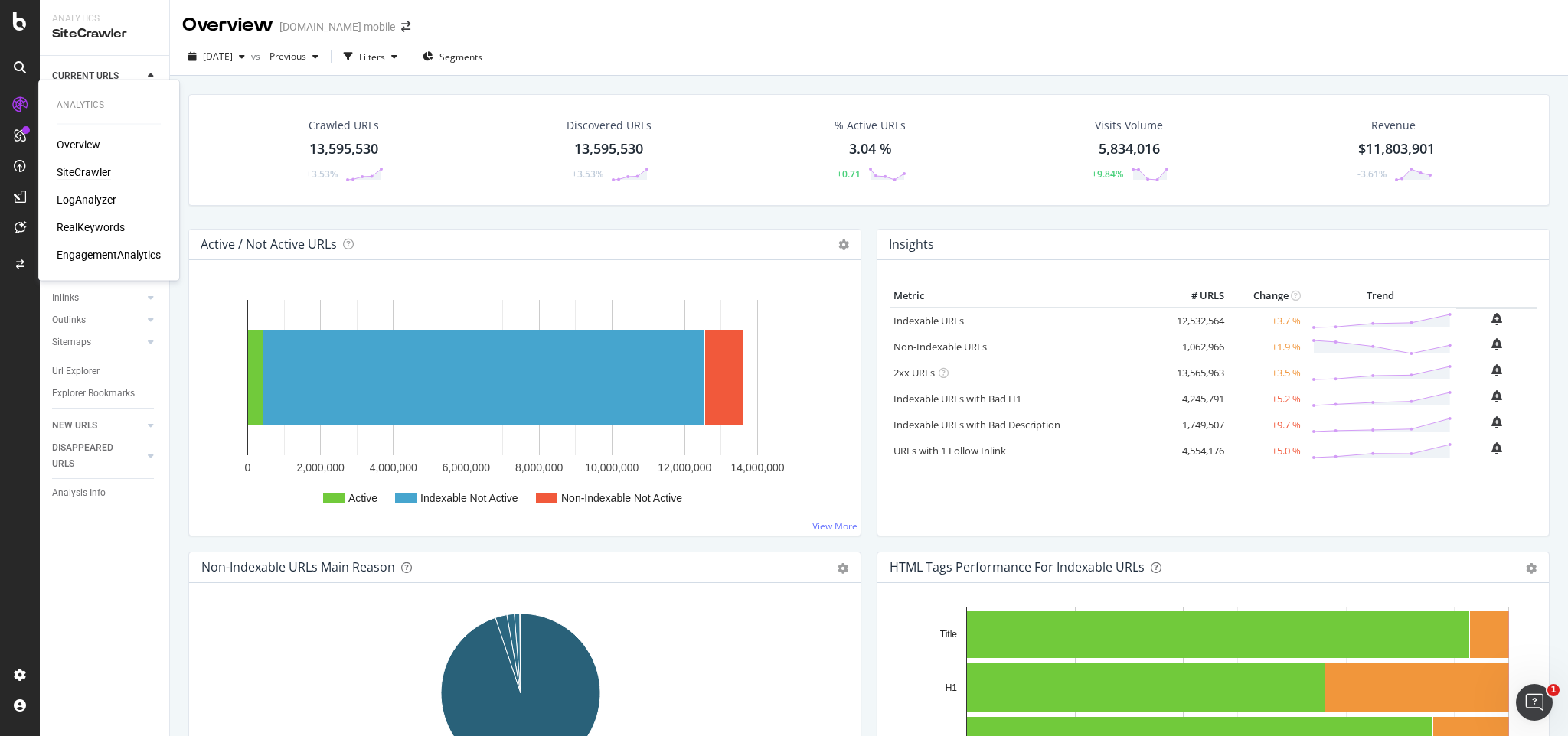
click at [91, 195] on div "LogAnalyzer" at bounding box center [86, 199] width 59 height 15
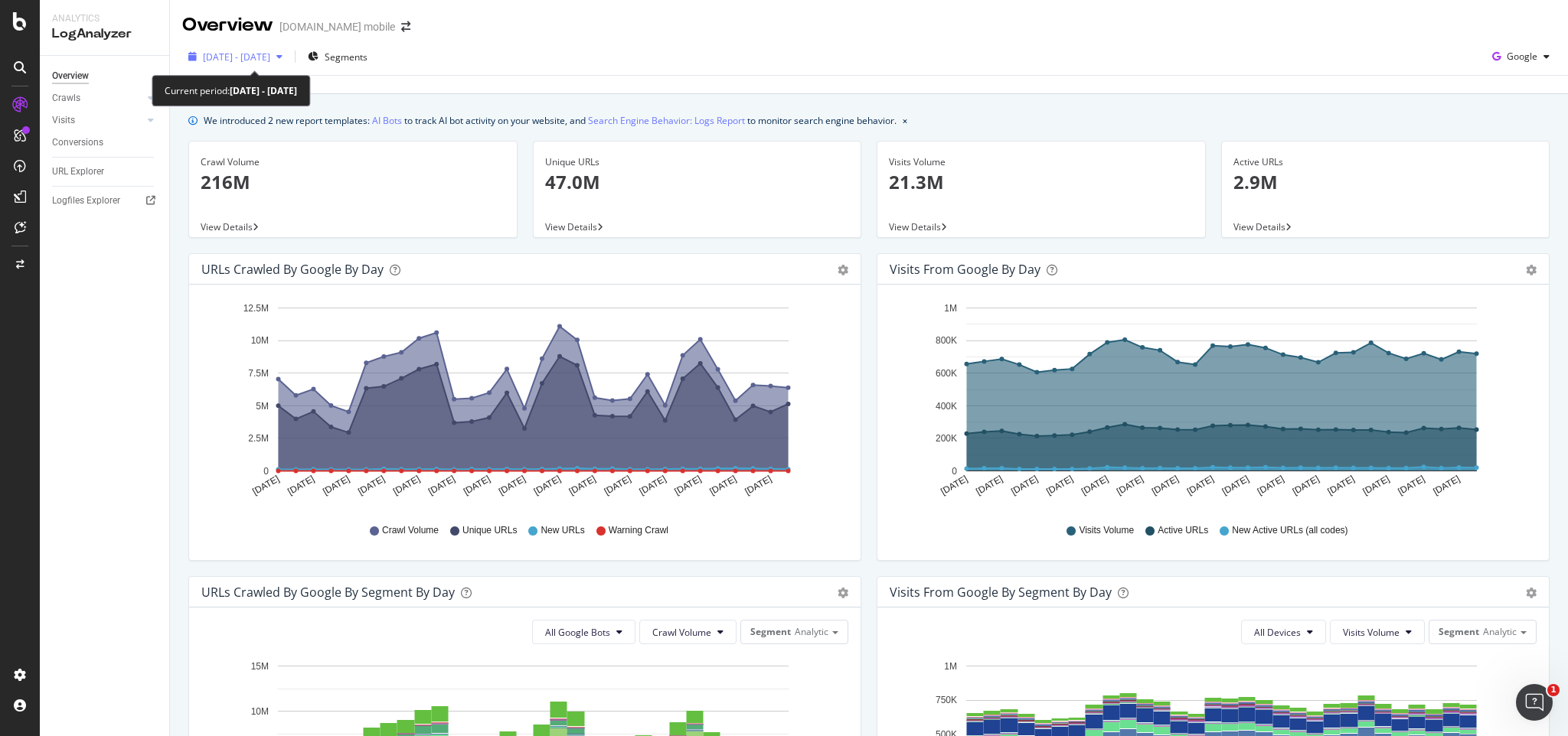
click at [264, 62] on span "2025 Aug. 11th - Sep. 9th" at bounding box center [236, 57] width 67 height 13
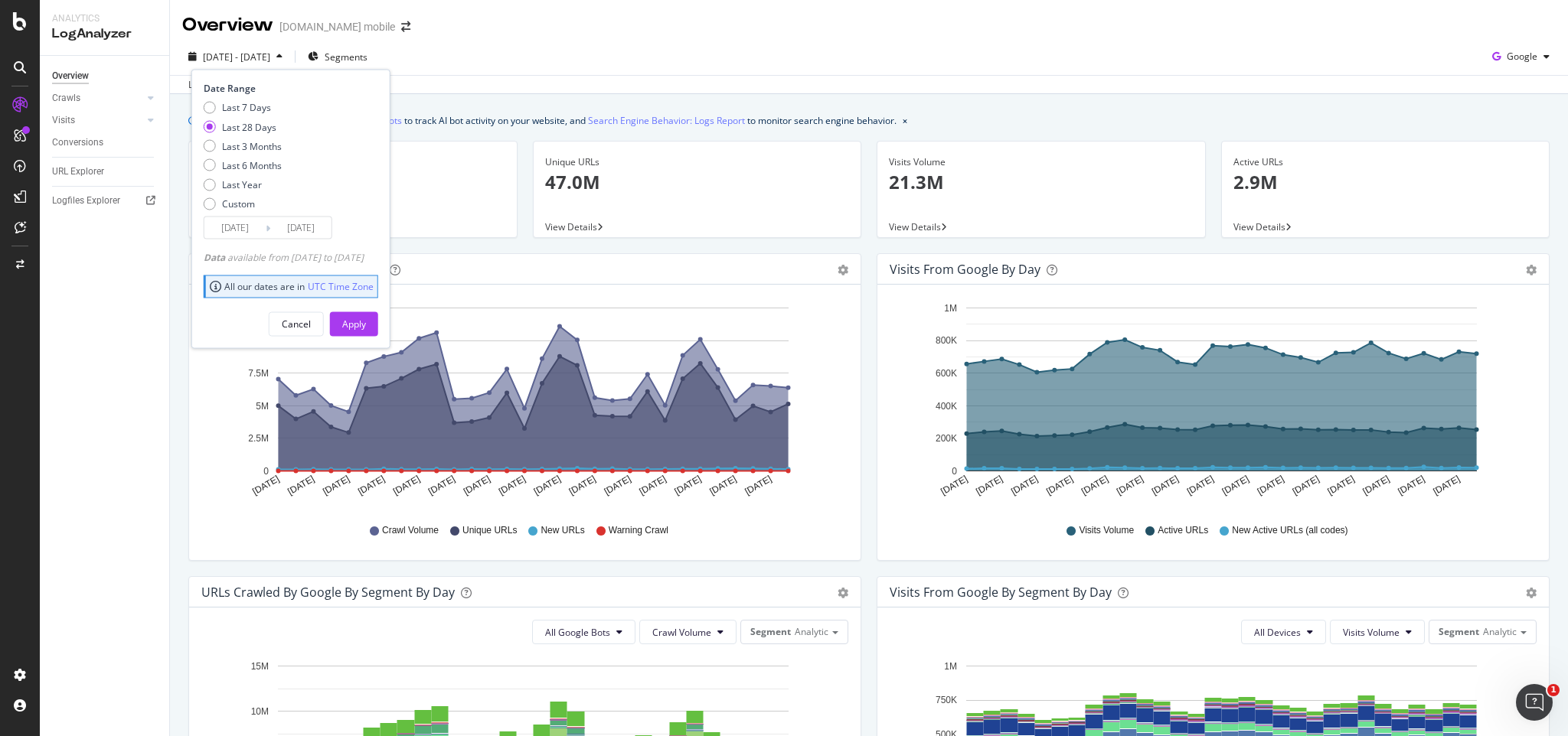
click at [231, 226] on input "2025/08/13" at bounding box center [234, 228] width 61 height 21
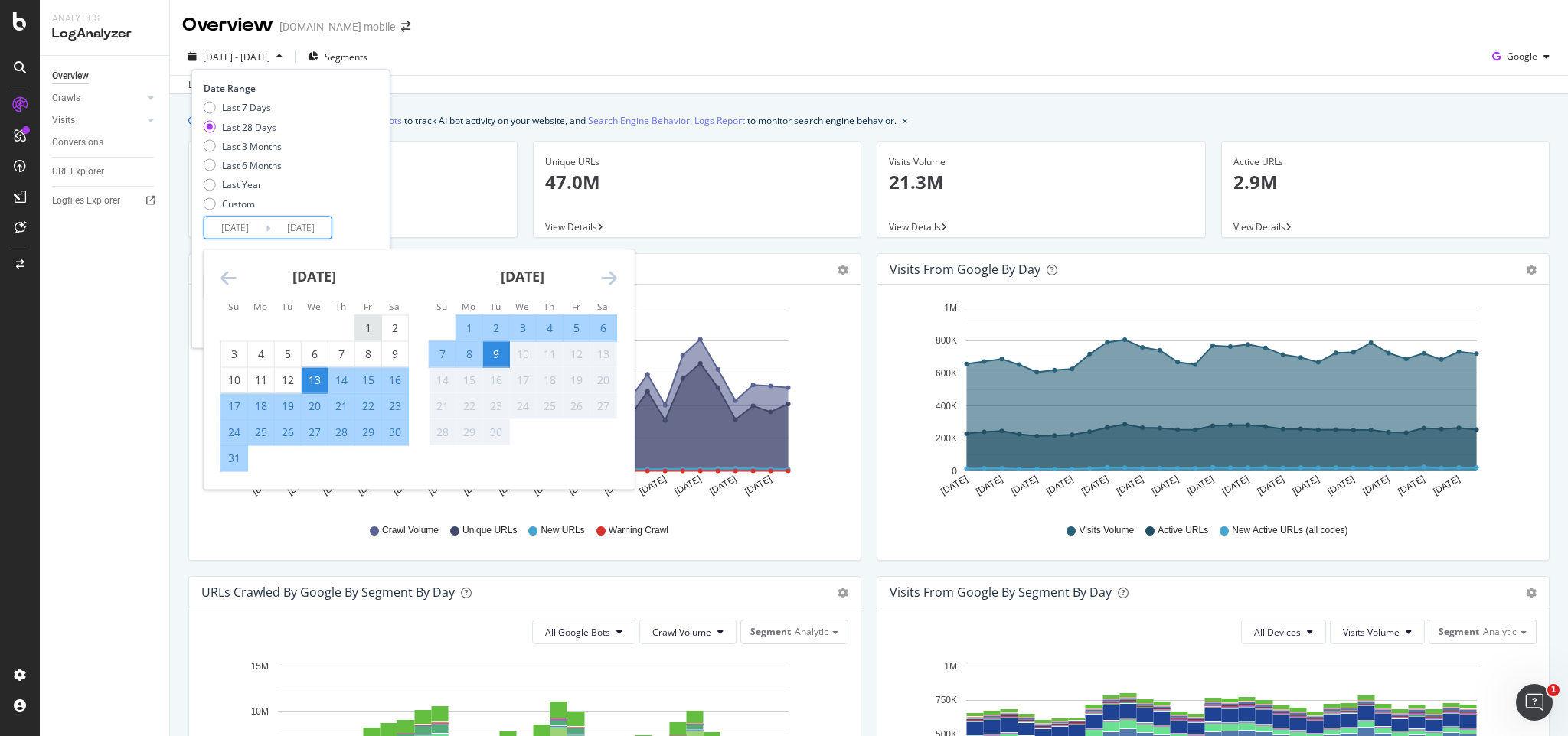
click at [379, 321] on div "1" at bounding box center [368, 328] width 26 height 15
type input "2025/08/01"
click at [230, 454] on div "31" at bounding box center [234, 458] width 26 height 15
type input "2025/08/31"
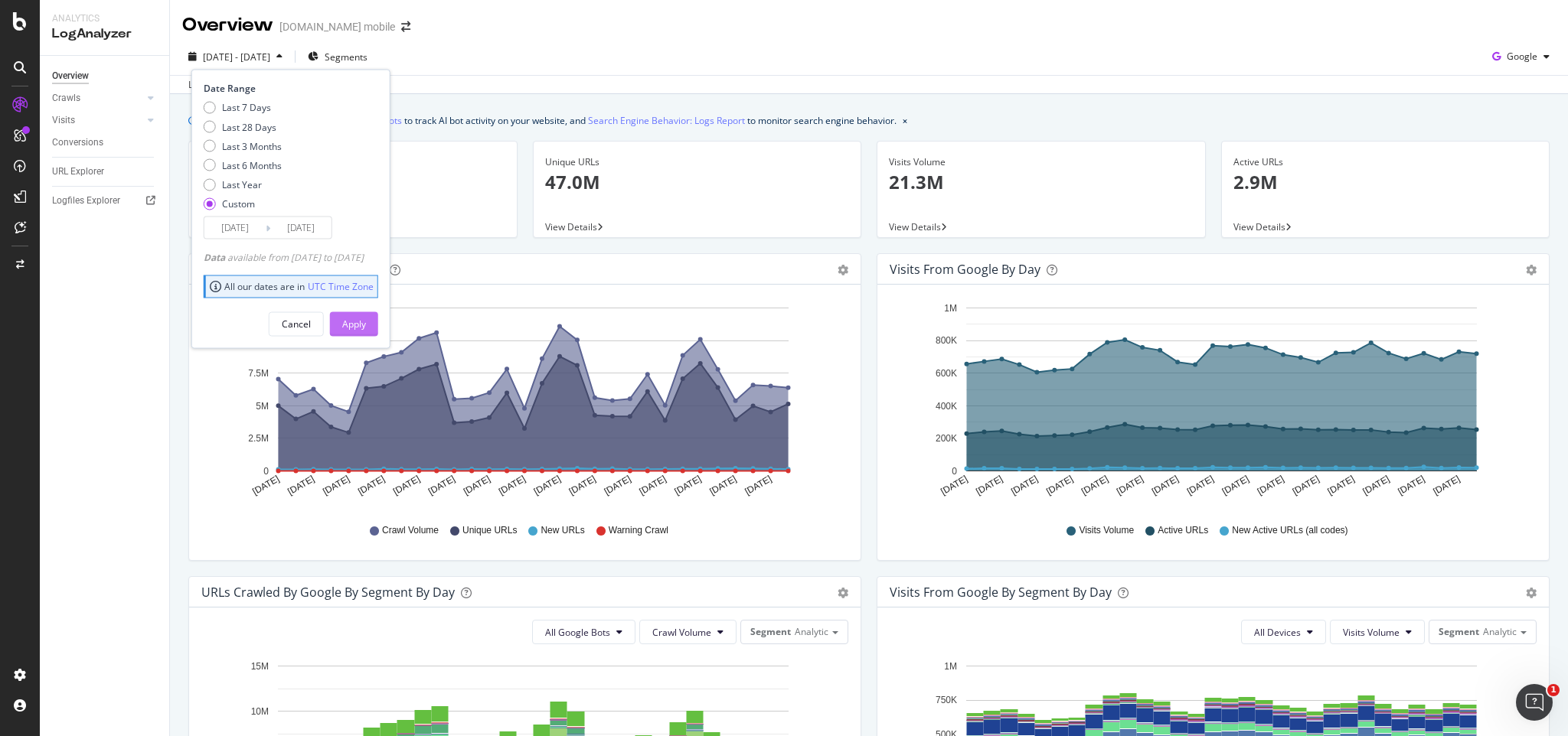
click at [379, 321] on button "Apply" at bounding box center [354, 324] width 48 height 25
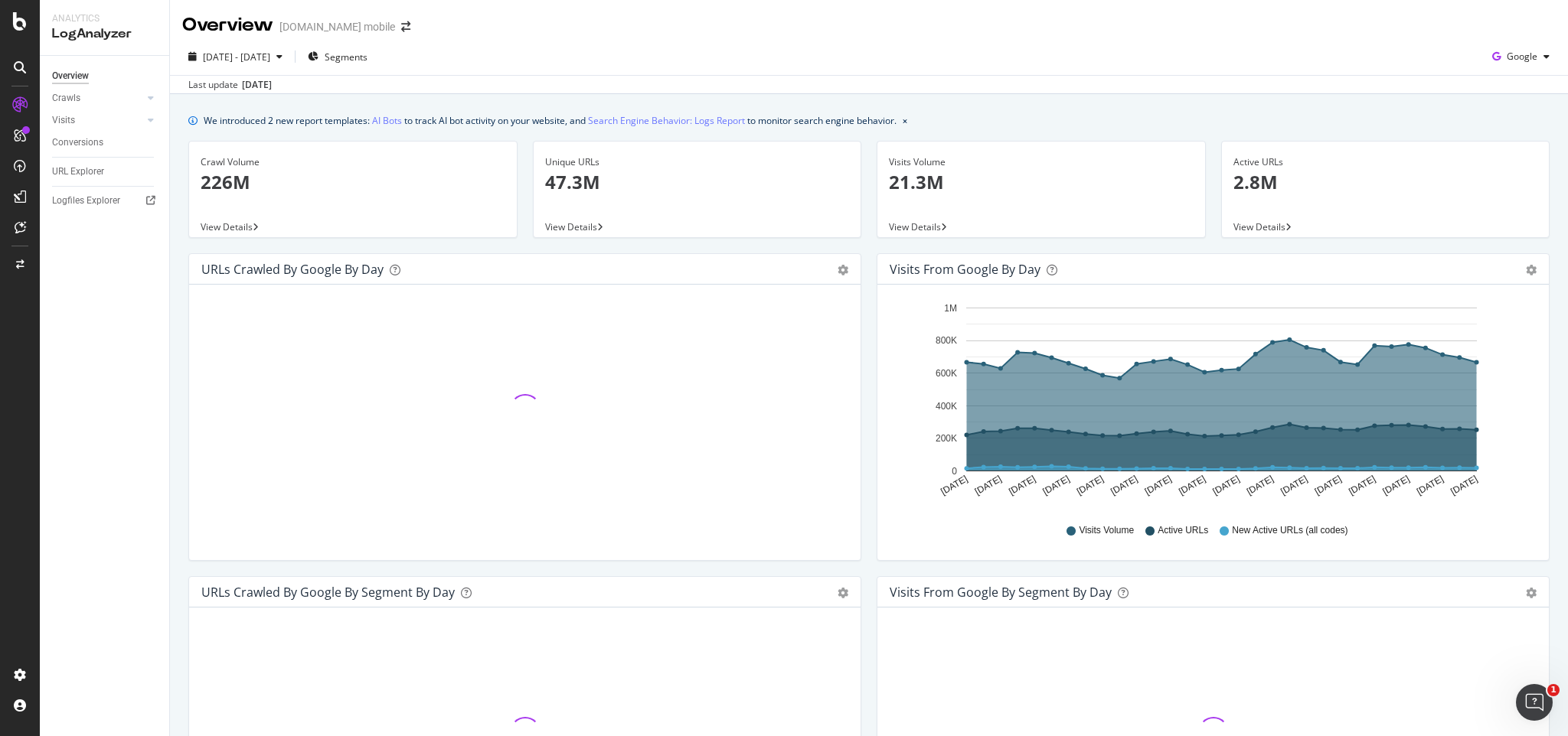
click at [1239, 228] on span "View Details" at bounding box center [1260, 226] width 52 height 13
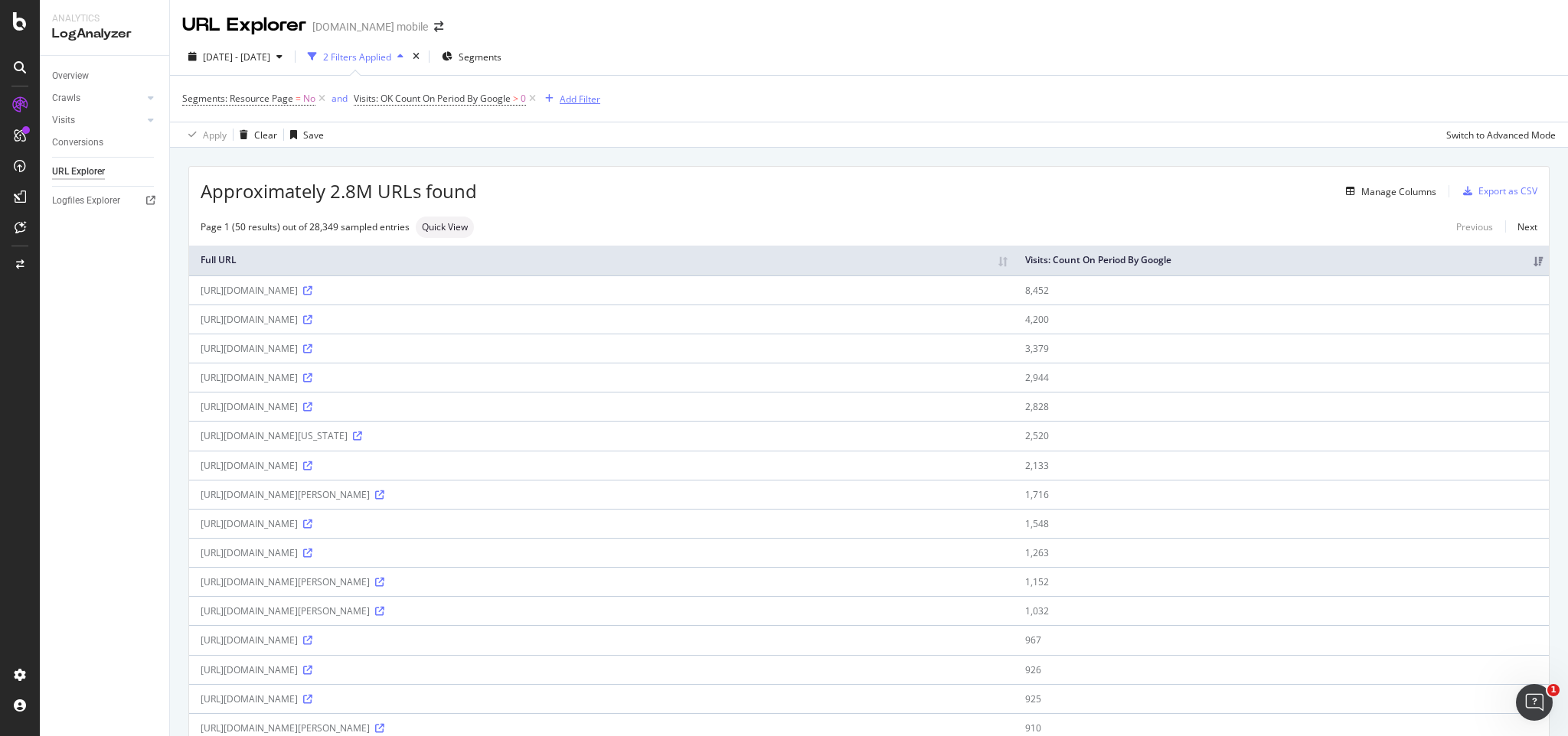
click at [587, 104] on div "Add Filter" at bounding box center [580, 99] width 40 height 13
type input "i"
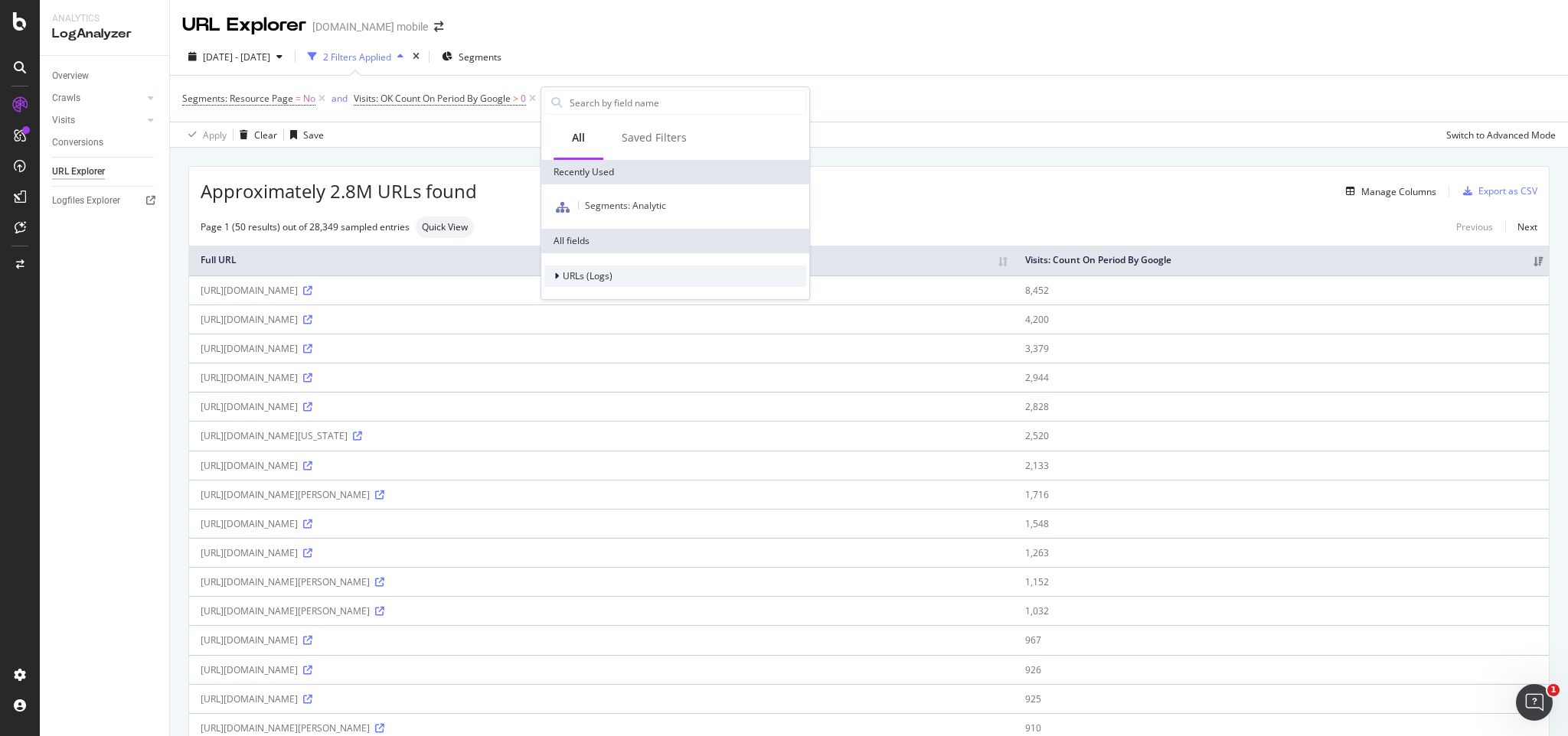
click at [551, 276] on div "URLs (Logs)" at bounding box center [579, 275] width 68 height 15
click at [568, 375] on div at bounding box center [568, 370] width 10 height 15
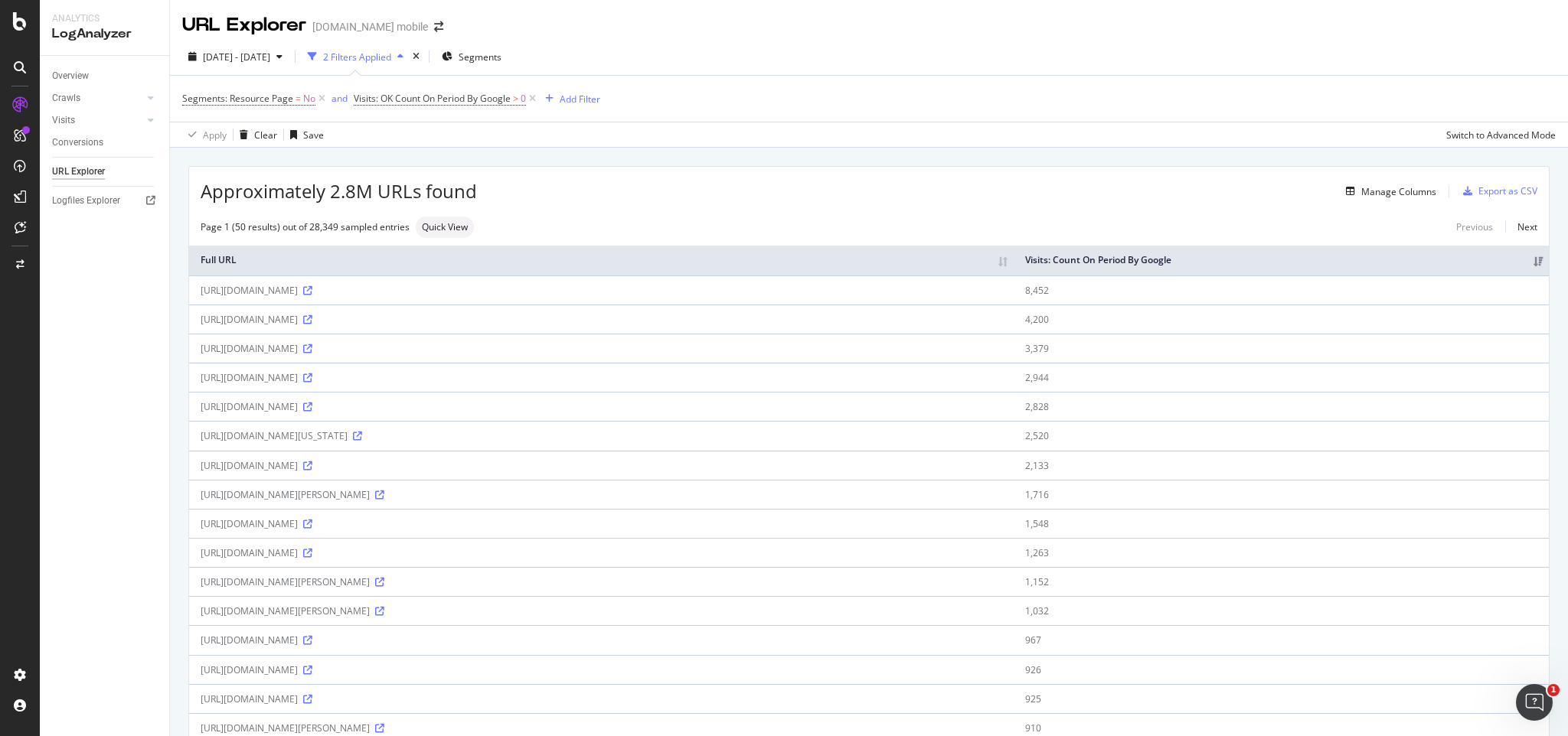
click at [917, 178] on div "Approximately 2.8M URLs found Manage Columns Export as CSV" at bounding box center [869, 185] width 1360 height 37
